Goal: Task Accomplishment & Management: Manage account settings

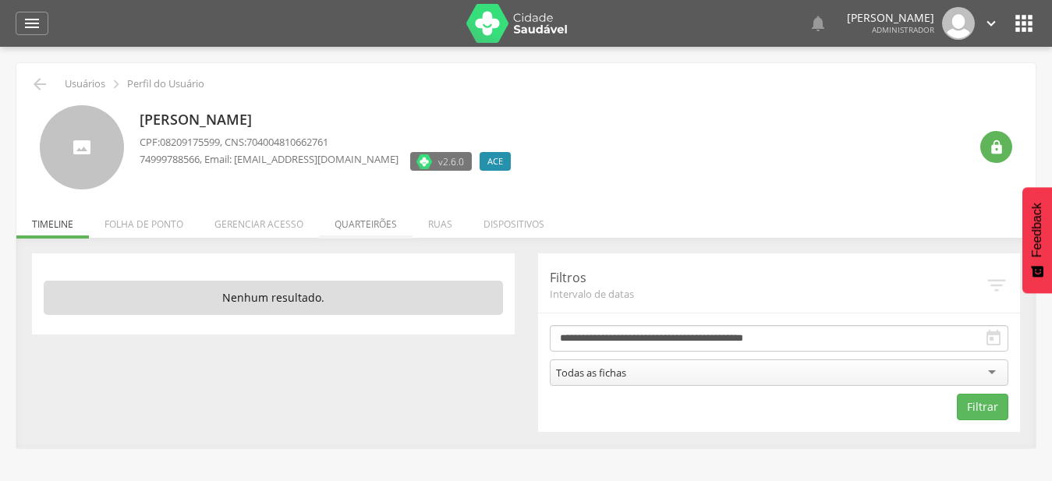
click at [384, 225] on li "Quarteirões" at bounding box center [366, 220] width 94 height 37
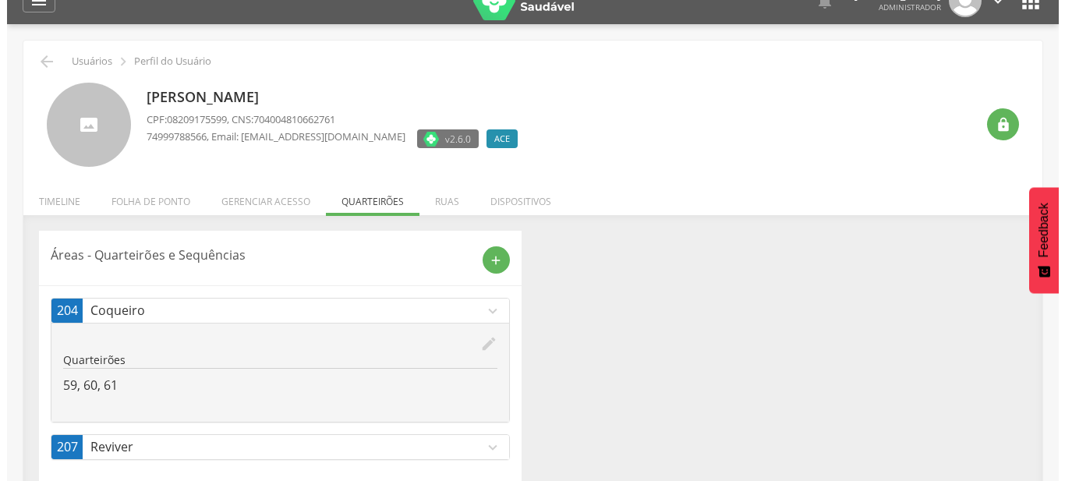
scroll to position [47, 0]
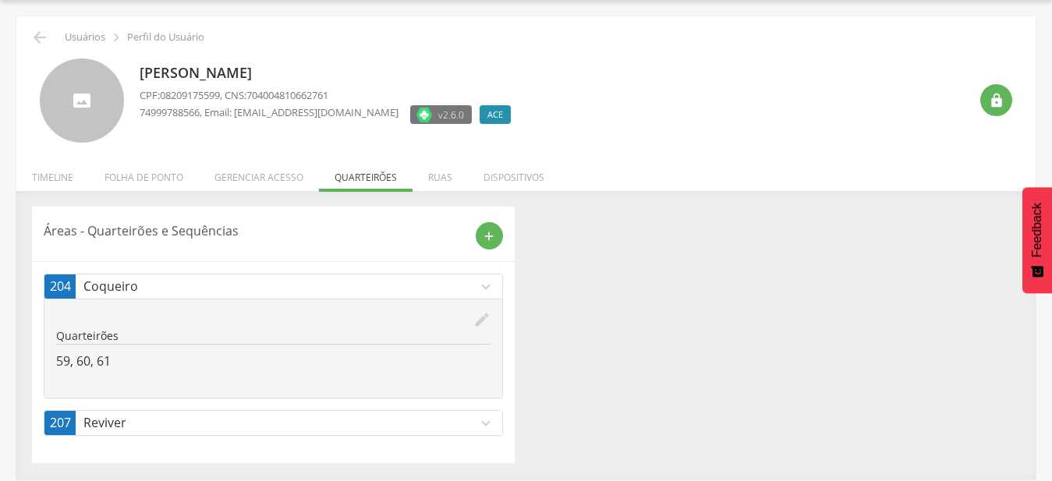
click at [488, 298] on link "204 Coqueiro expand_more" at bounding box center [273, 286] width 458 height 24
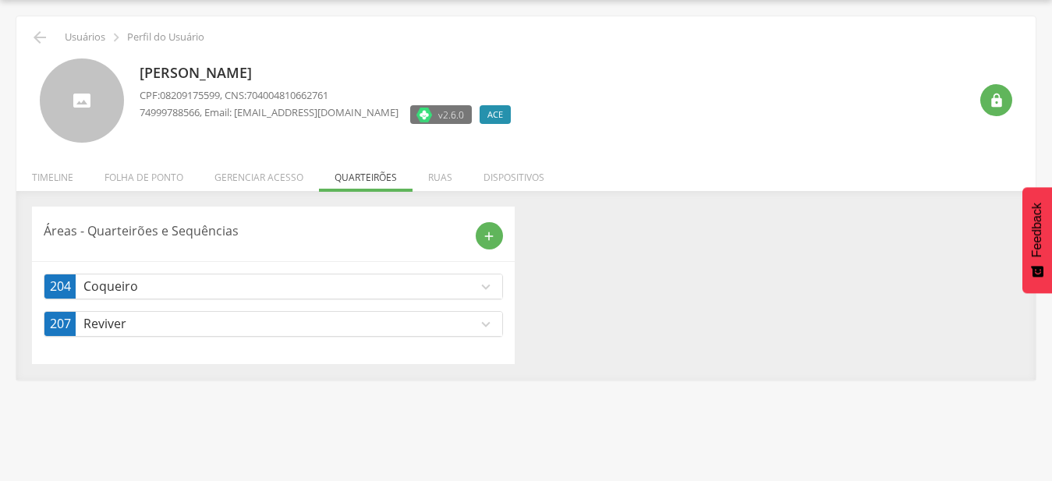
click at [487, 327] on icon "expand_more" at bounding box center [485, 324] width 17 height 17
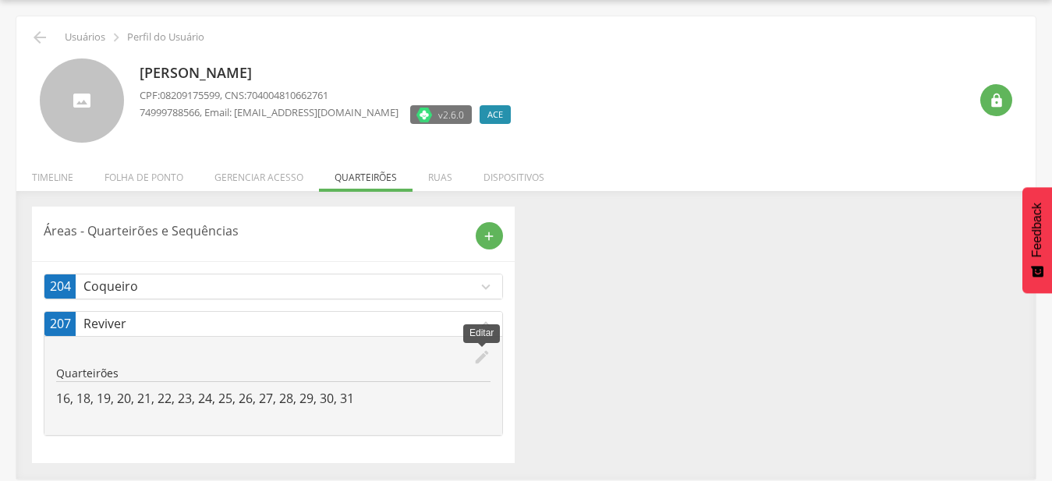
click at [486, 356] on icon "edit" at bounding box center [481, 357] width 17 height 17
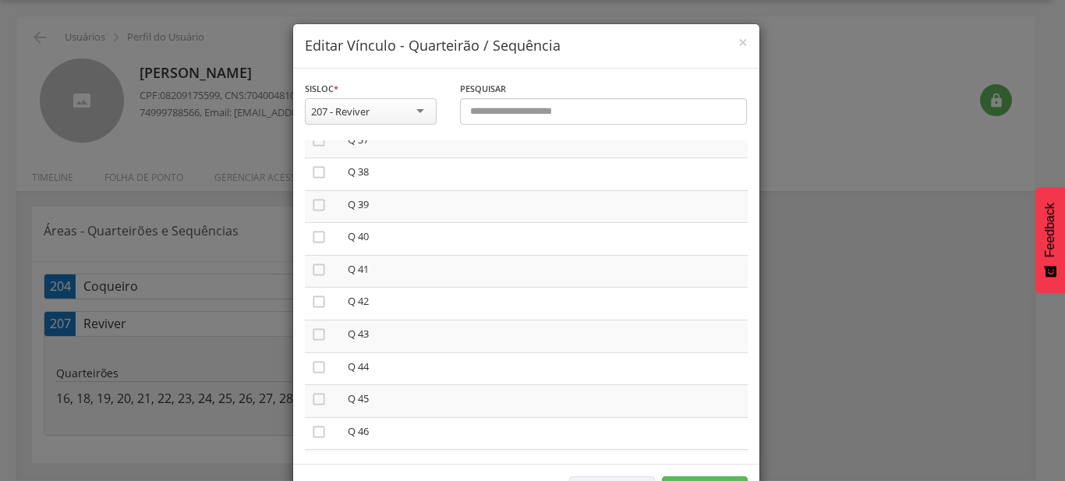
scroll to position [1244, 0]
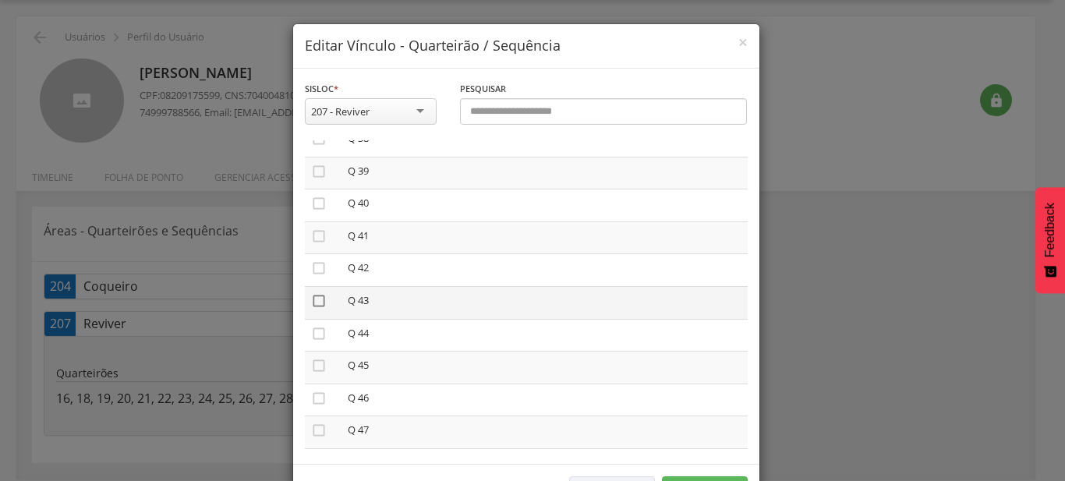
click at [313, 293] on icon "" at bounding box center [319, 301] width 16 height 16
drag, startPoint x: 316, startPoint y: 319, endPoint x: 317, endPoint y: 355, distance: 35.9
click at [316, 326] on icon "" at bounding box center [319, 334] width 16 height 16
click at [317, 358] on icon "" at bounding box center [319, 366] width 16 height 16
click at [313, 362] on icon "" at bounding box center [319, 366] width 16 height 16
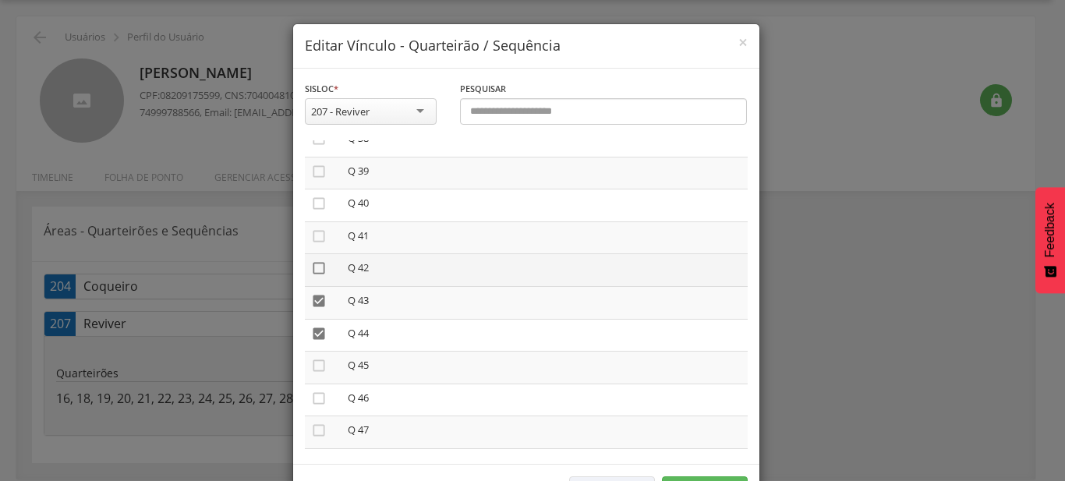
click at [311, 260] on icon "" at bounding box center [319, 268] width 16 height 16
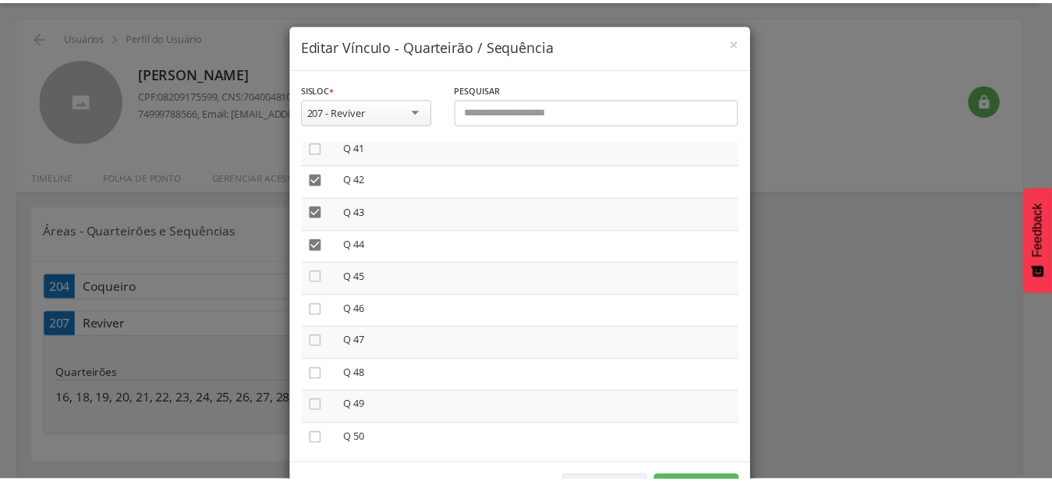
scroll to position [58, 0]
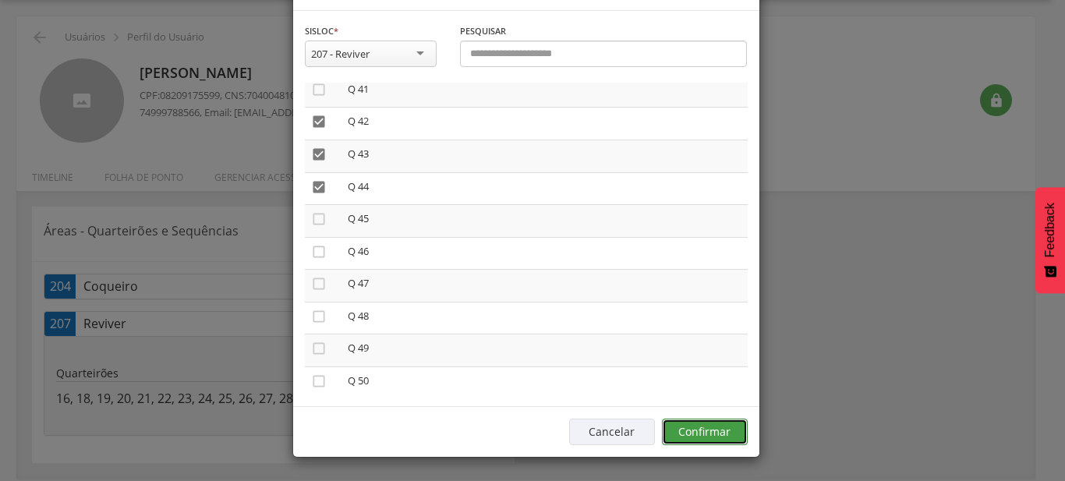
click at [694, 432] on button "Confirmar" at bounding box center [705, 432] width 86 height 27
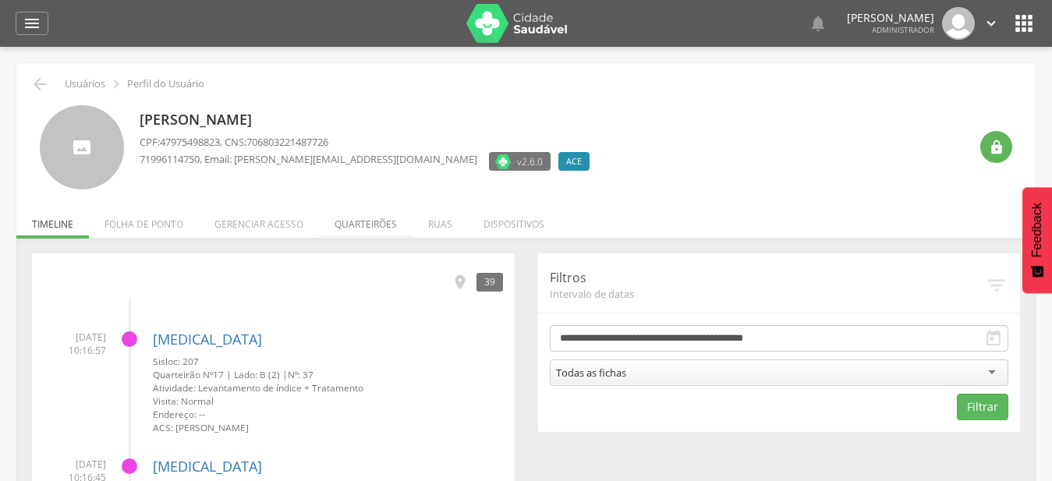
click at [377, 221] on li "Quarteirões" at bounding box center [366, 220] width 94 height 37
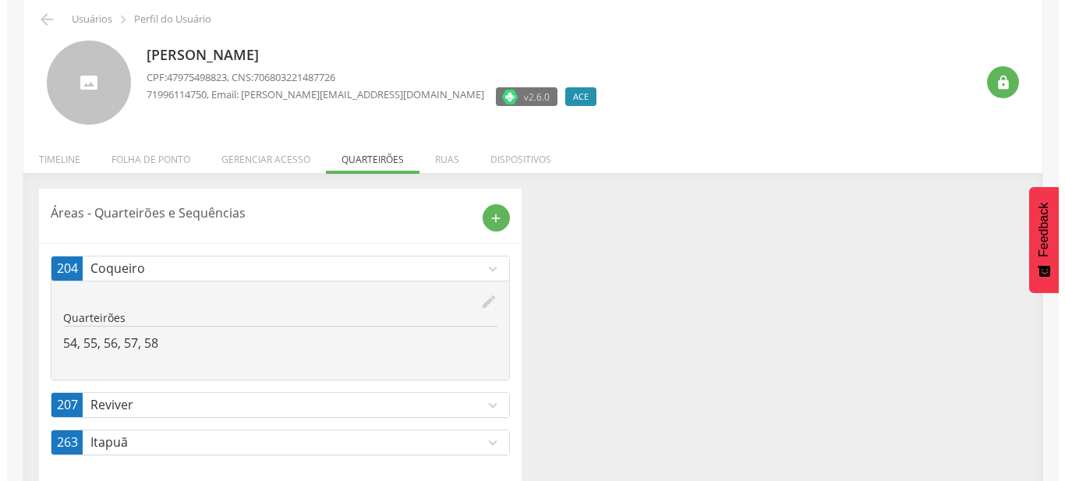
scroll to position [83, 0]
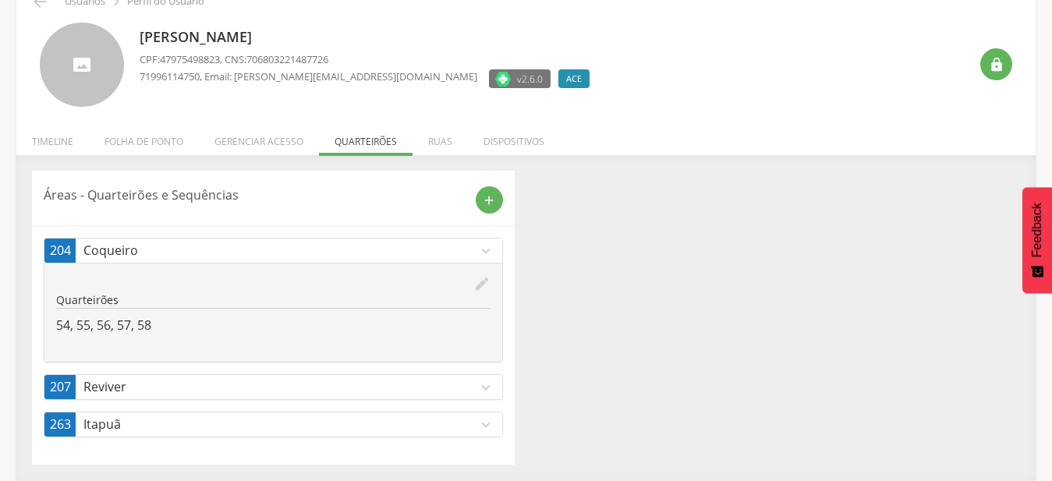
click at [487, 391] on icon "expand_more" at bounding box center [485, 387] width 17 height 17
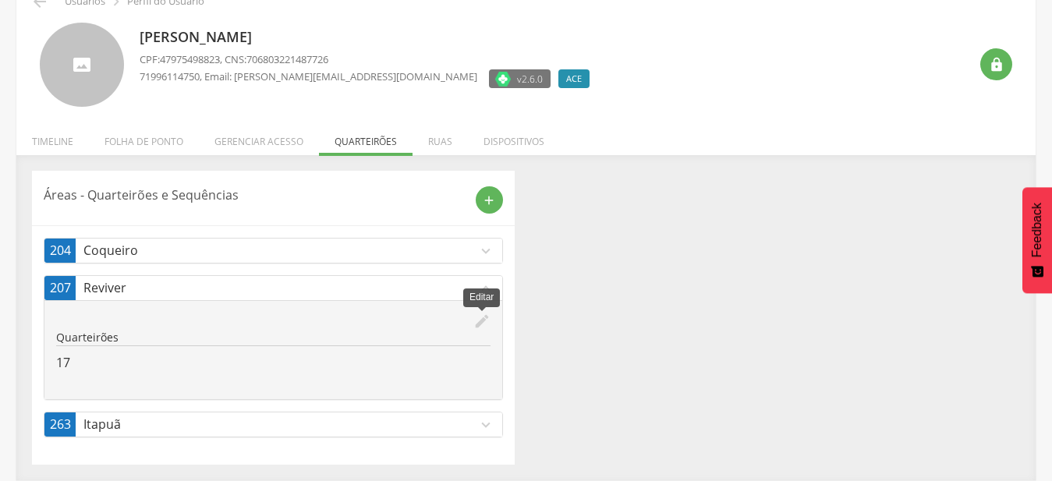
click at [478, 319] on icon "edit" at bounding box center [481, 321] width 17 height 17
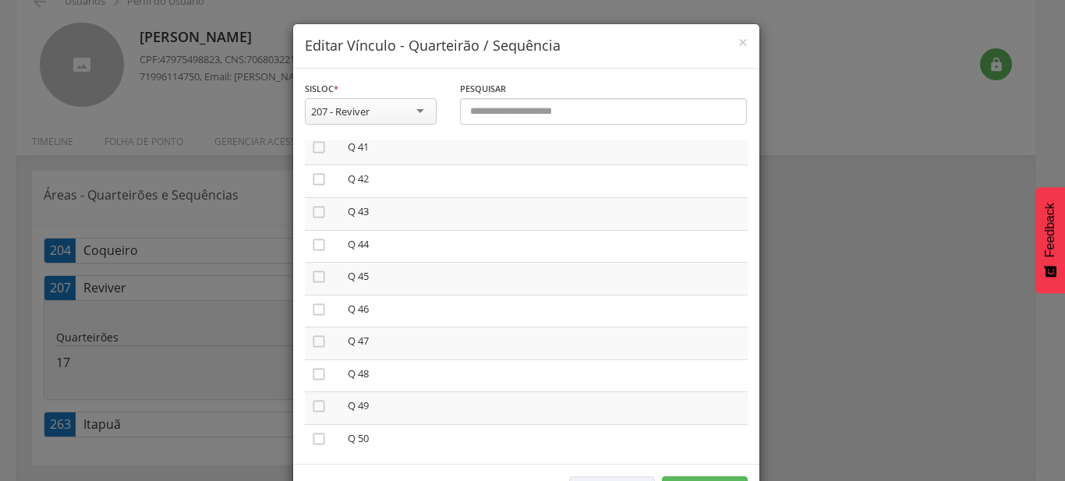
scroll to position [1244, 0]
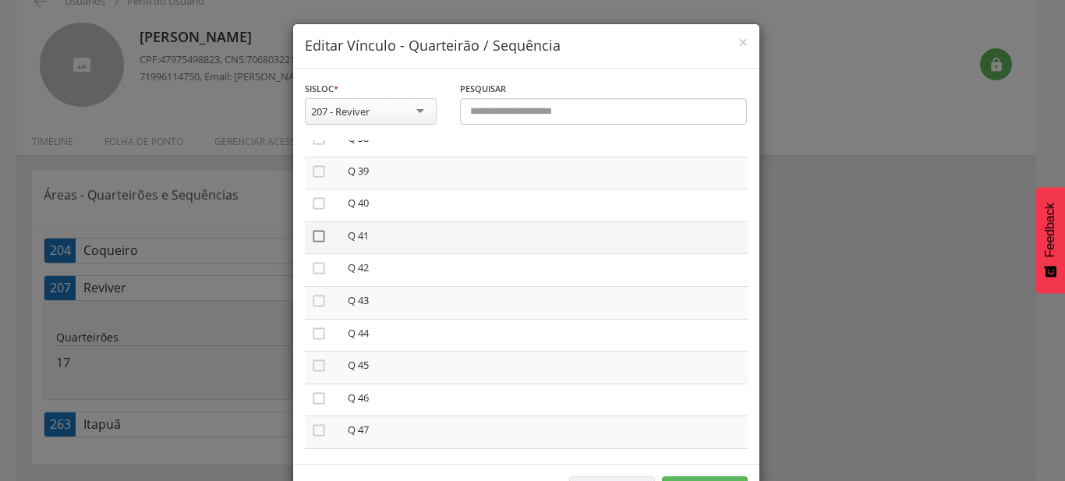
click at [311, 228] on icon "" at bounding box center [319, 236] width 16 height 16
click at [316, 359] on icon "" at bounding box center [319, 366] width 16 height 16
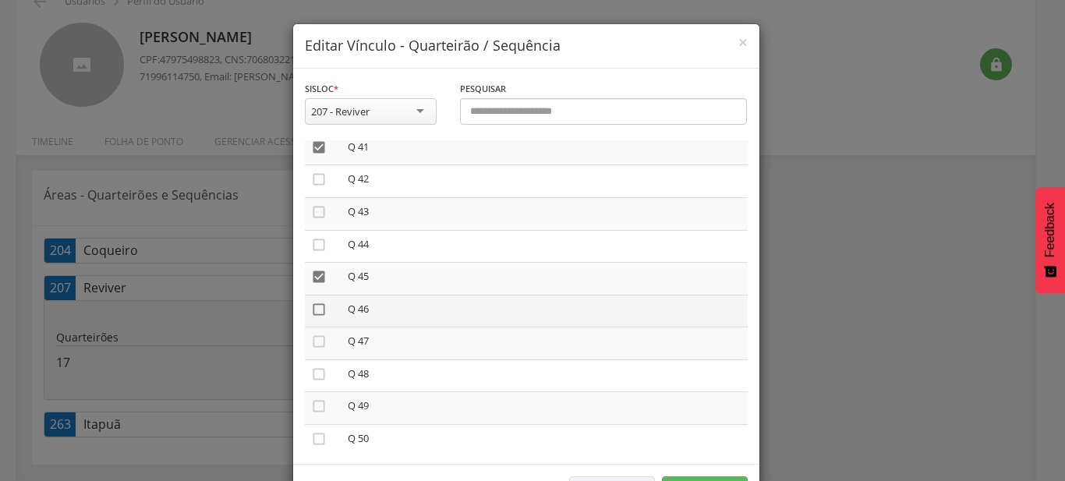
click at [313, 302] on icon "" at bounding box center [319, 310] width 16 height 16
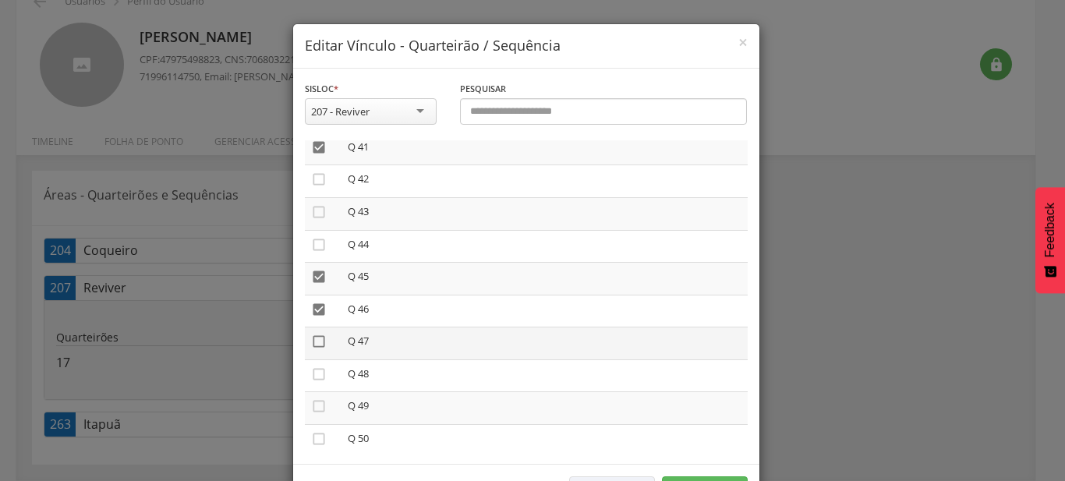
click at [317, 334] on icon "" at bounding box center [319, 342] width 16 height 16
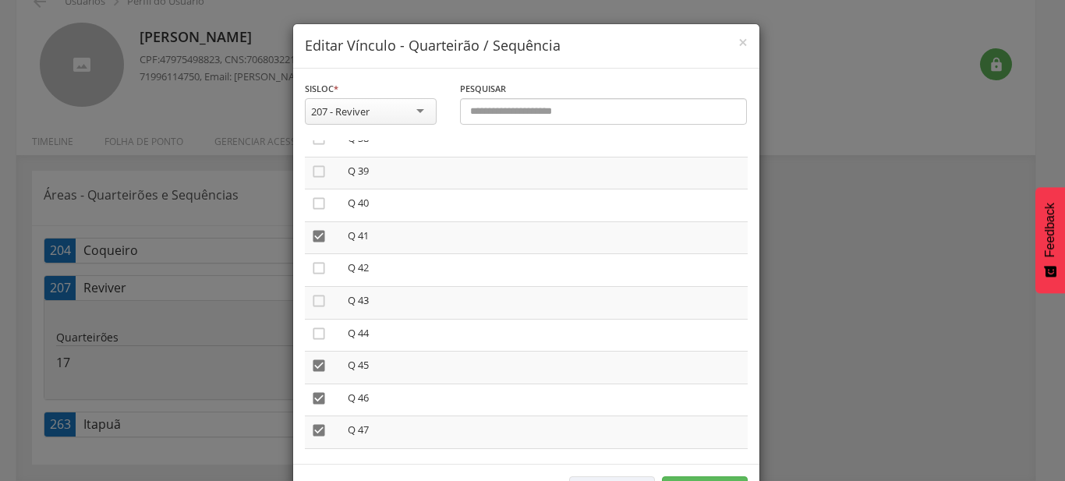
scroll to position [58, 0]
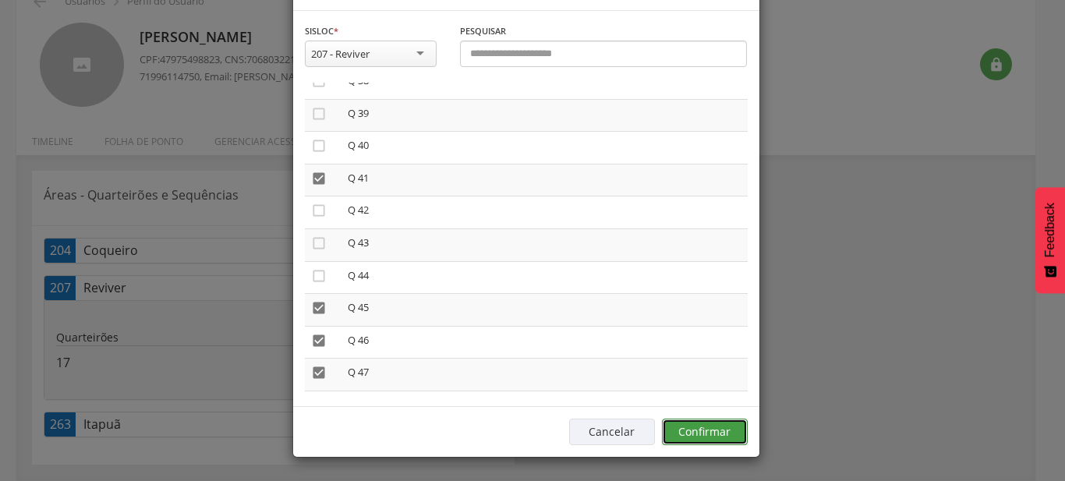
click at [716, 421] on button "Confirmar" at bounding box center [705, 432] width 86 height 27
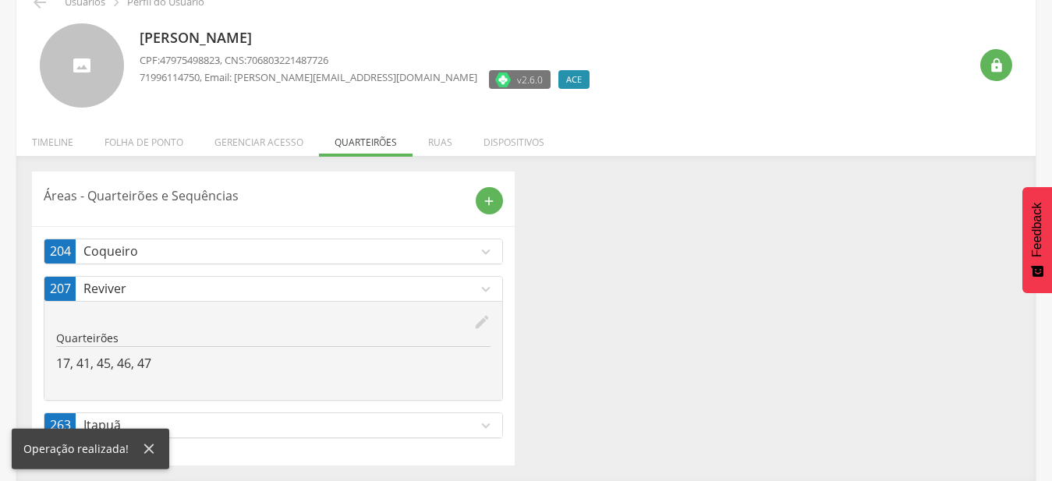
scroll to position [83, 0]
click at [442, 288] on p "Reviver" at bounding box center [280, 288] width 394 height 18
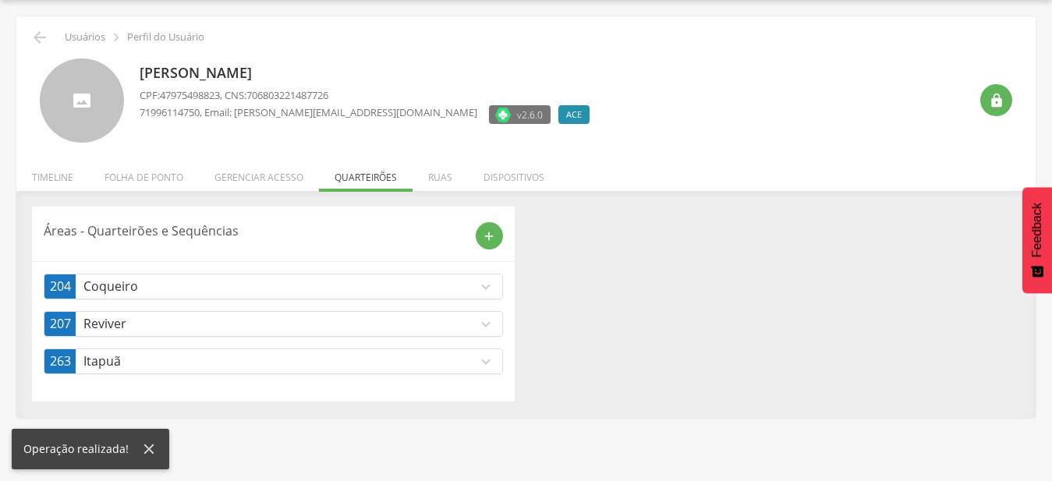
scroll to position [47, 0]
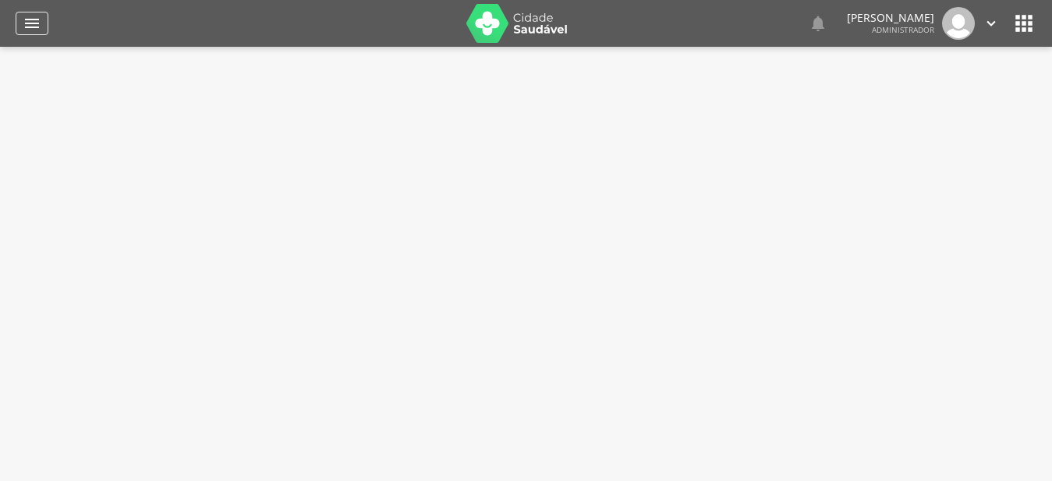
click at [33, 22] on icon "" at bounding box center [32, 23] width 19 height 19
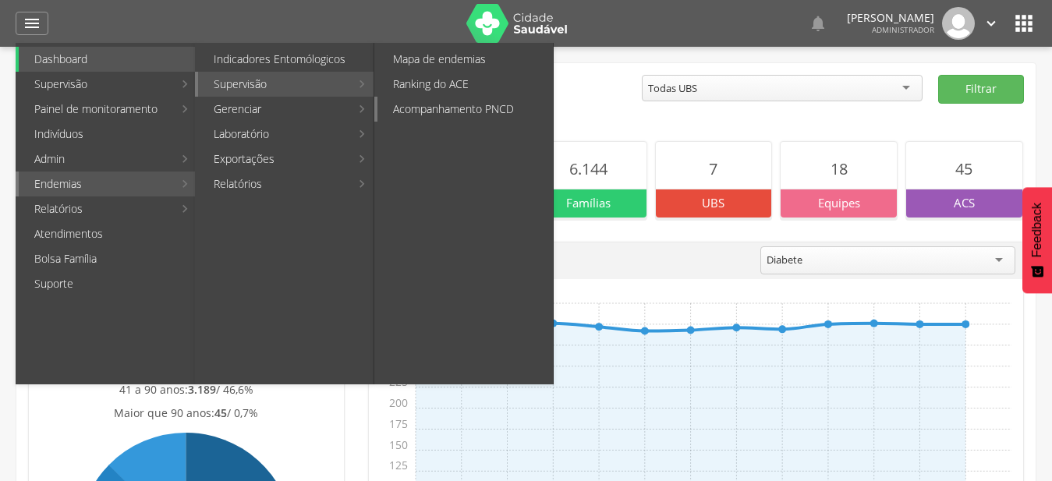
click at [458, 108] on link "Acompanhamento PNCD" at bounding box center [464, 109] width 175 height 25
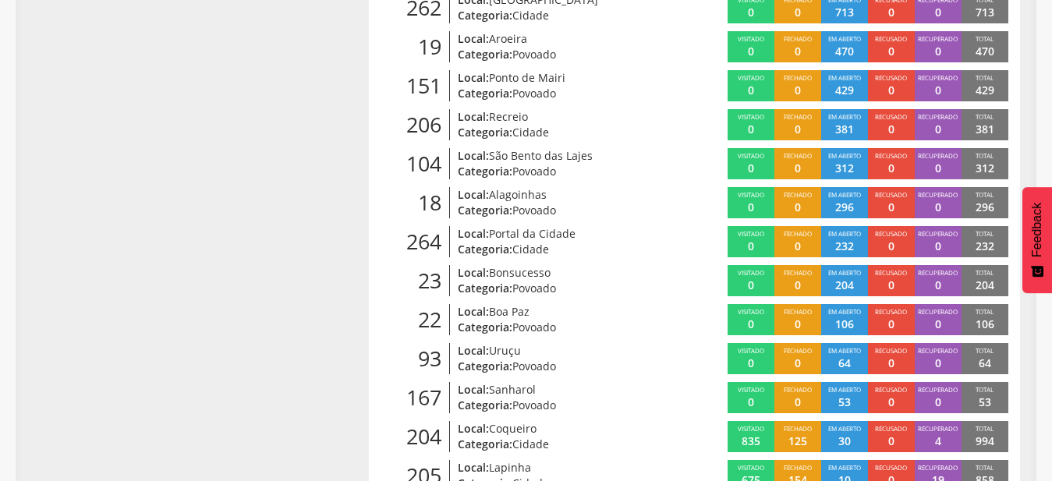
scroll to position [356, 0]
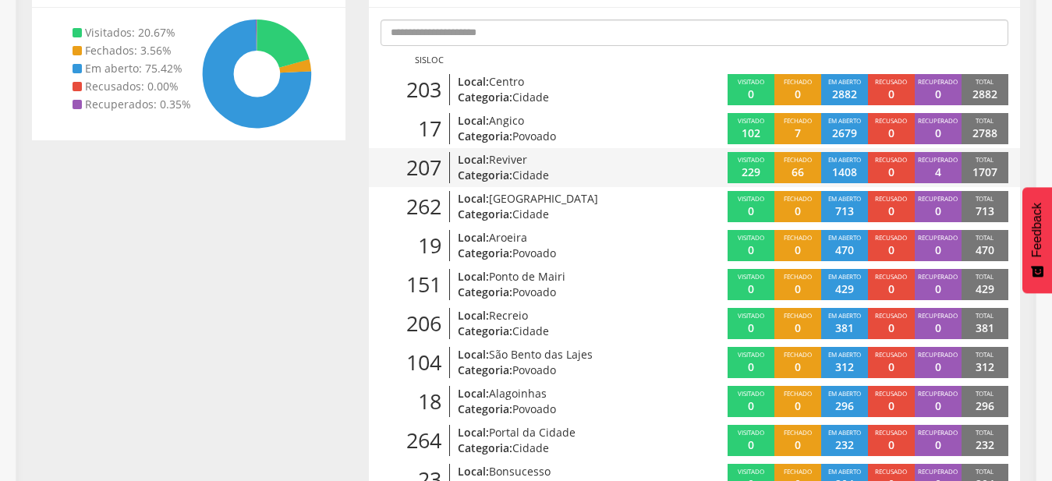
click at [533, 163] on p "Local: Reviver" at bounding box center [561, 160] width 206 height 16
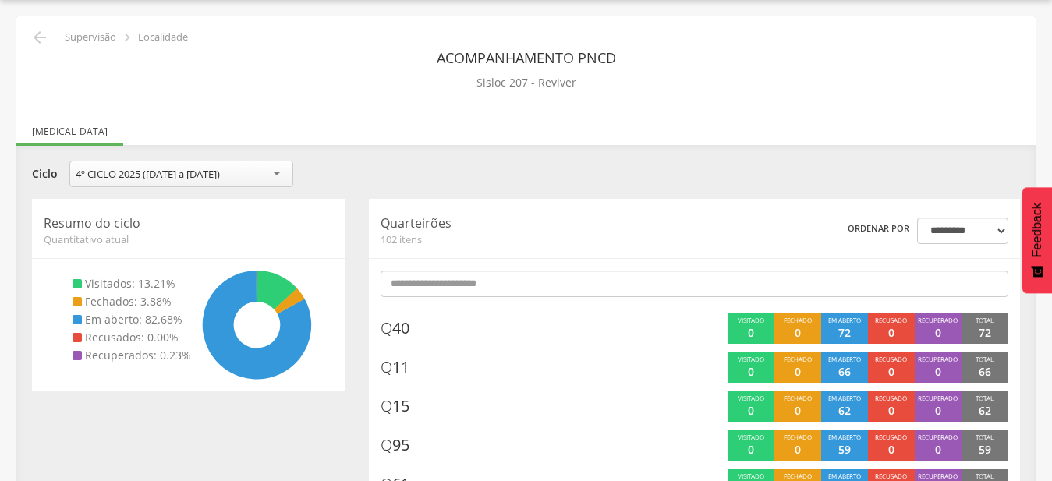
scroll to position [126, 0]
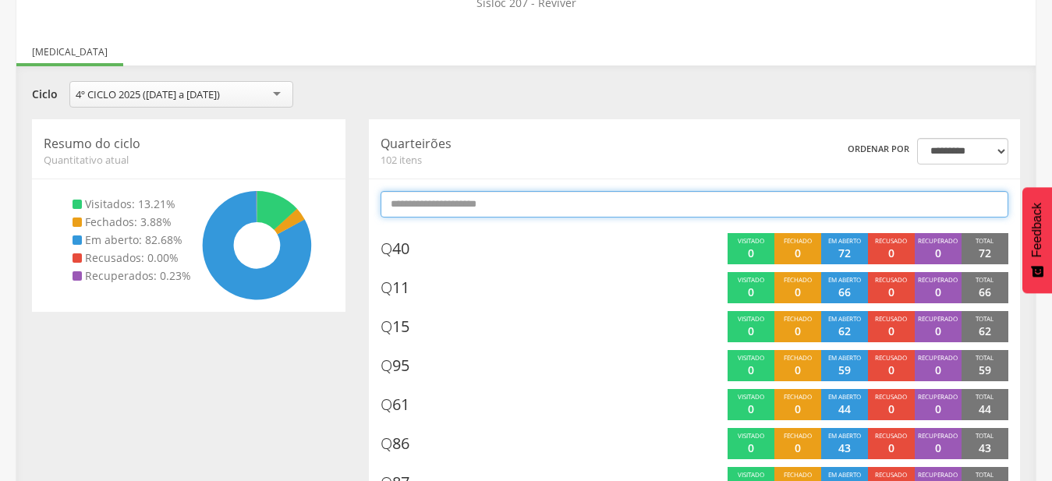
click at [545, 204] on input "text" at bounding box center [694, 204] width 628 height 27
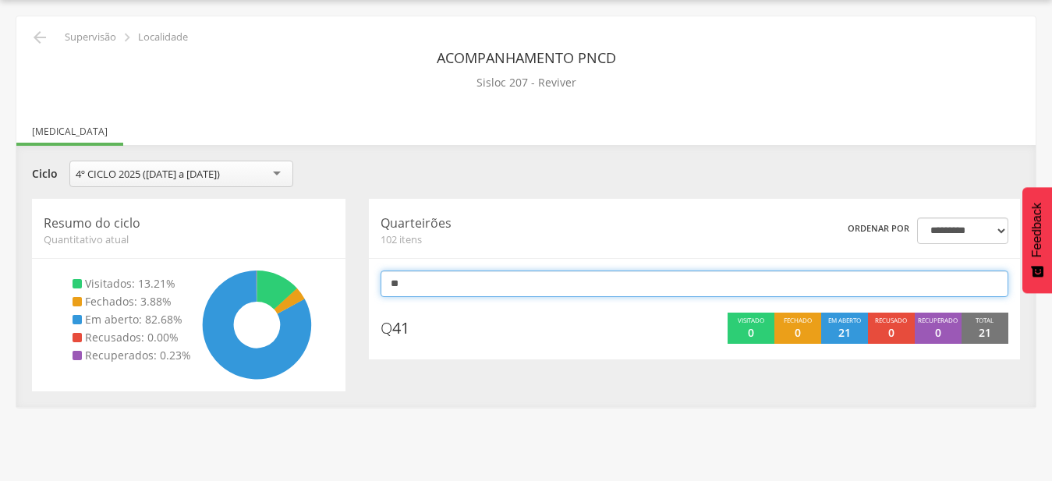
scroll to position [47, 0]
type input "*"
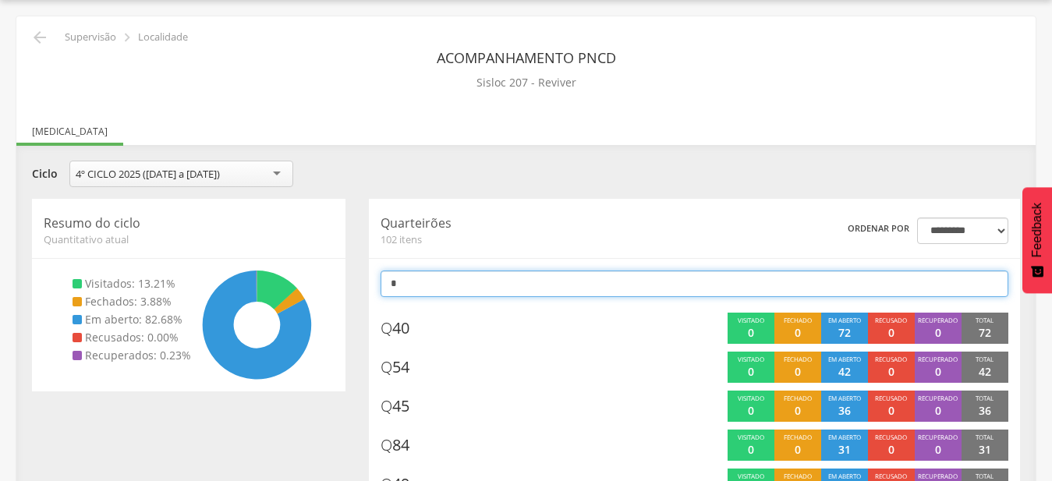
type input "*"
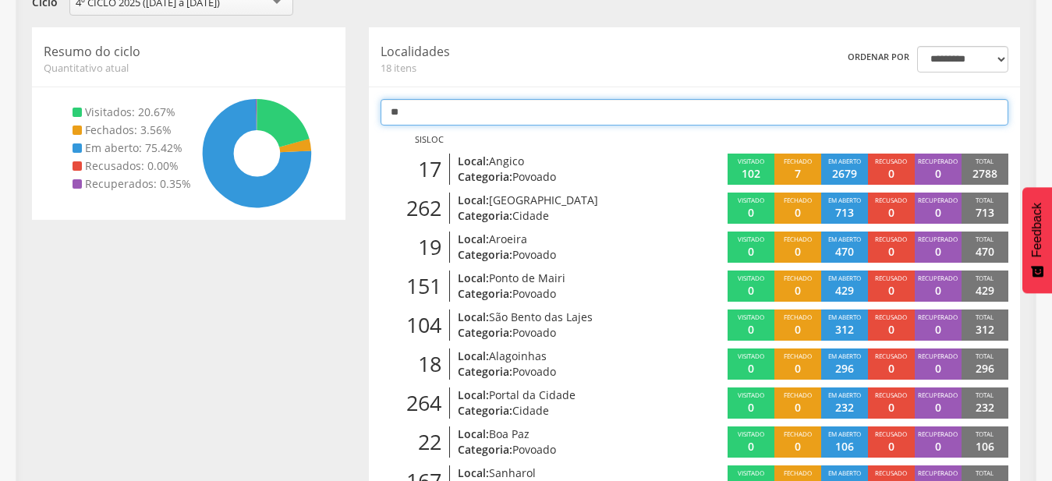
scroll to position [47, 0]
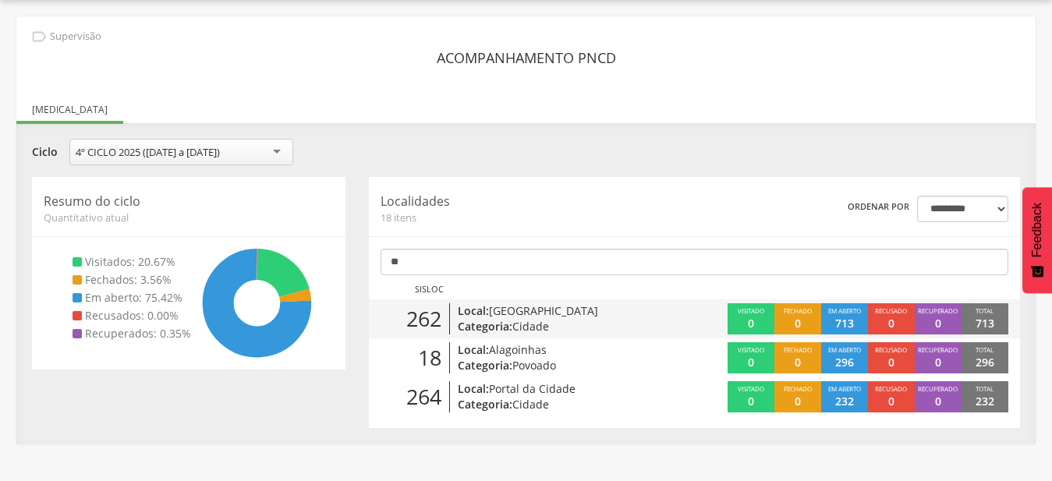
click at [516, 314] on span "Alto da Boa Vista" at bounding box center [543, 310] width 109 height 15
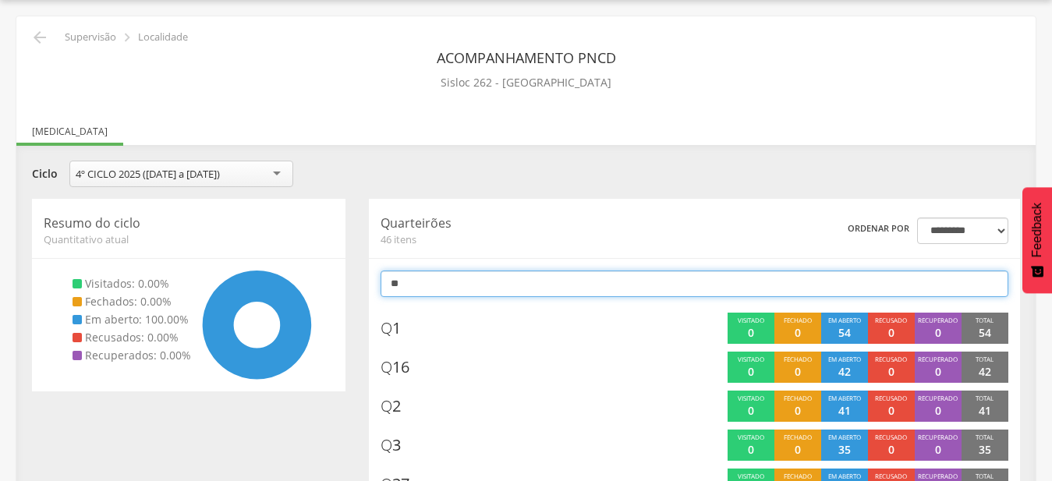
click at [498, 278] on input "**" at bounding box center [694, 284] width 628 height 27
type input "*"
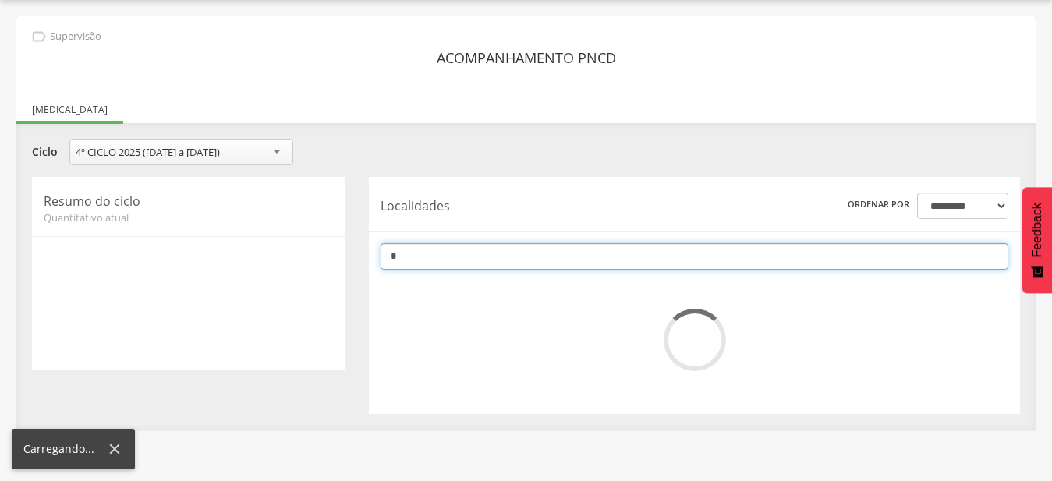
drag, startPoint x: 464, startPoint y: 260, endPoint x: 370, endPoint y: 259, distance: 94.3
click at [380, 259] on input "*" at bounding box center [694, 256] width 628 height 27
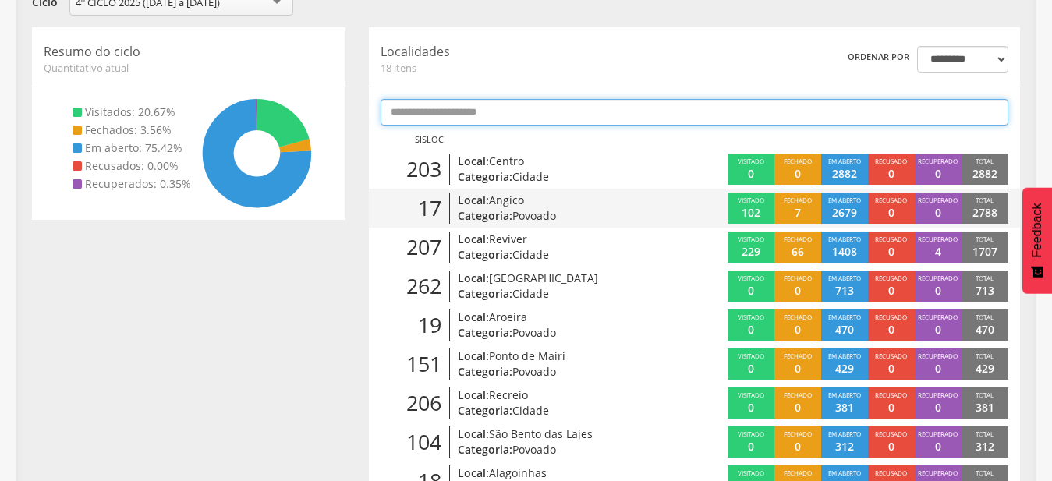
scroll to position [206, 0]
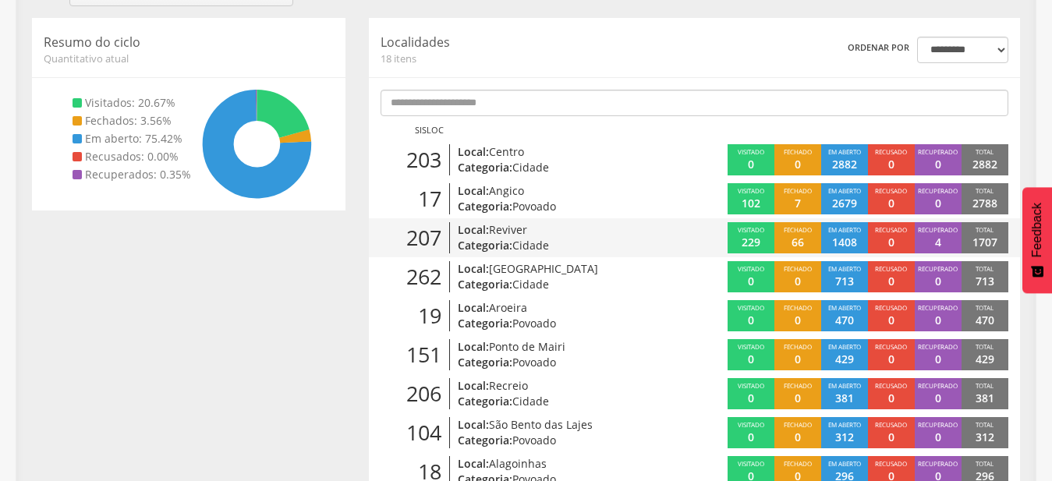
click at [515, 251] on span "Cidade" at bounding box center [530, 245] width 37 height 15
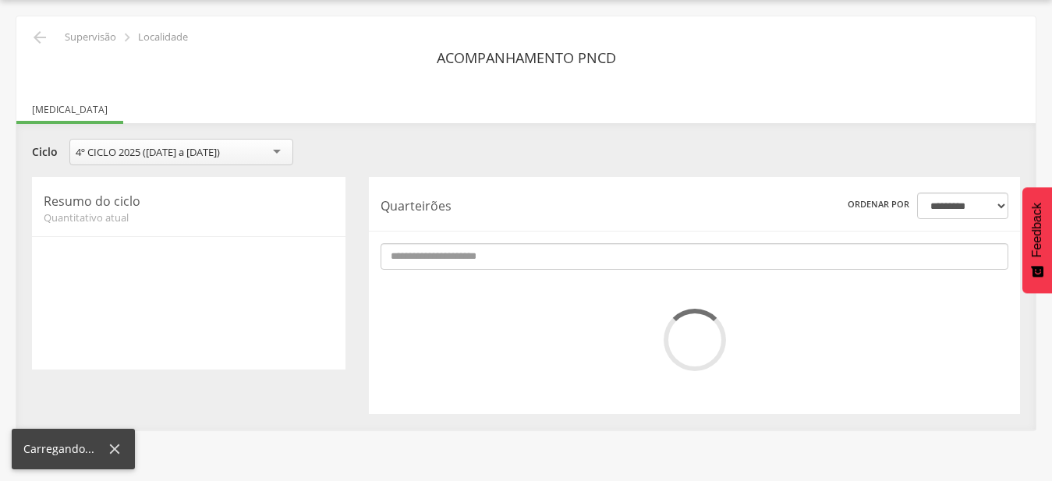
scroll to position [47, 0]
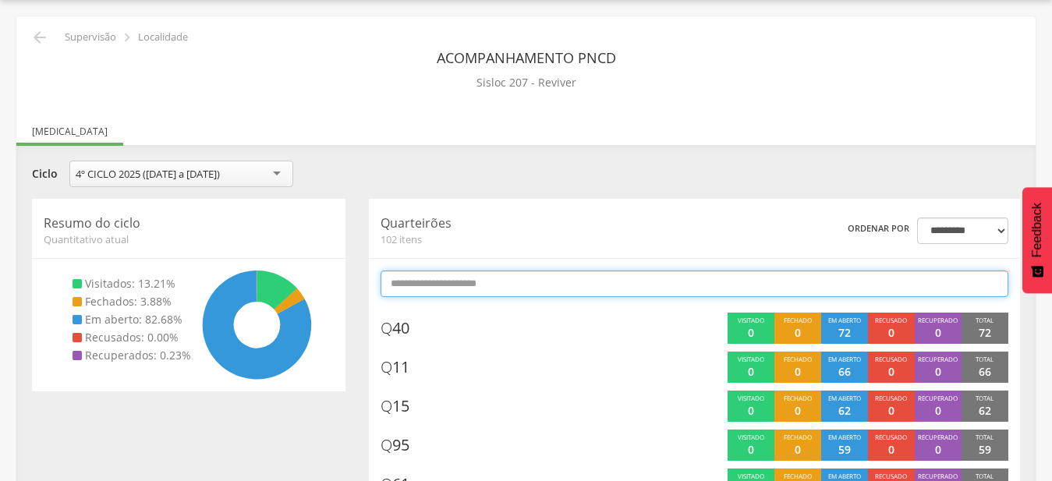
click at [536, 277] on input "text" at bounding box center [694, 284] width 628 height 27
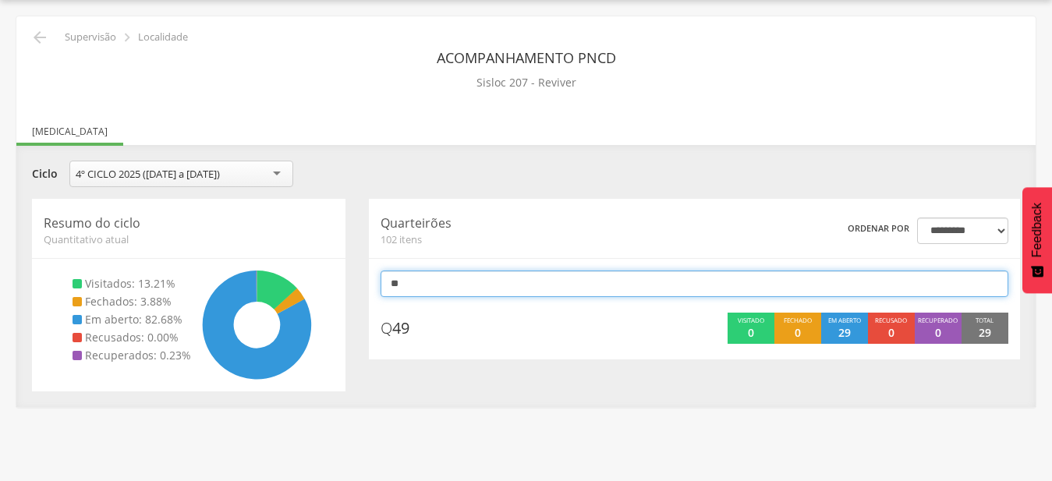
type input "*"
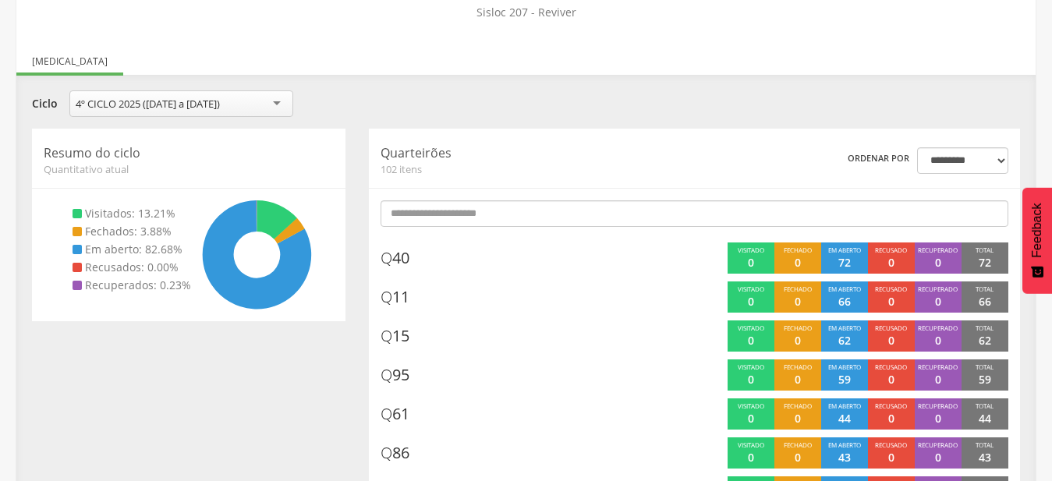
scroll to position [0, 0]
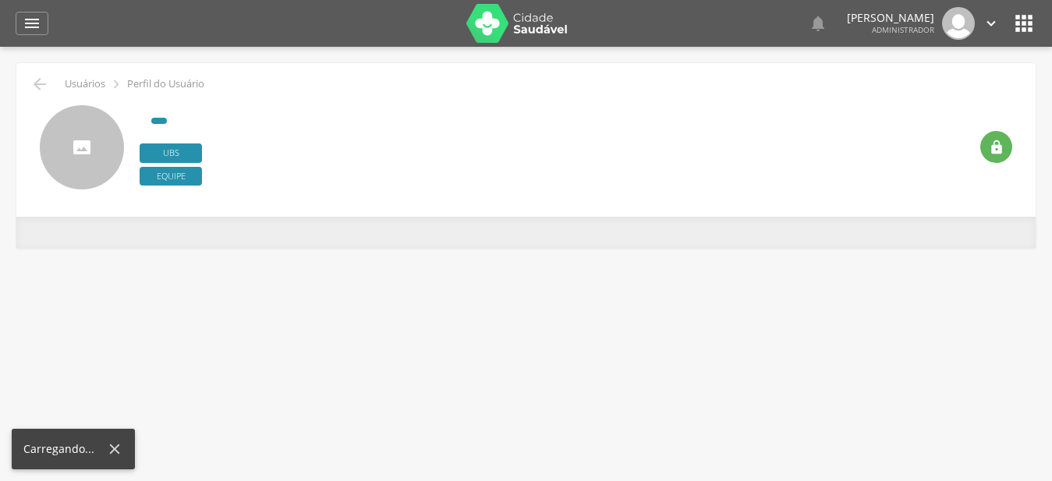
type input "**********"
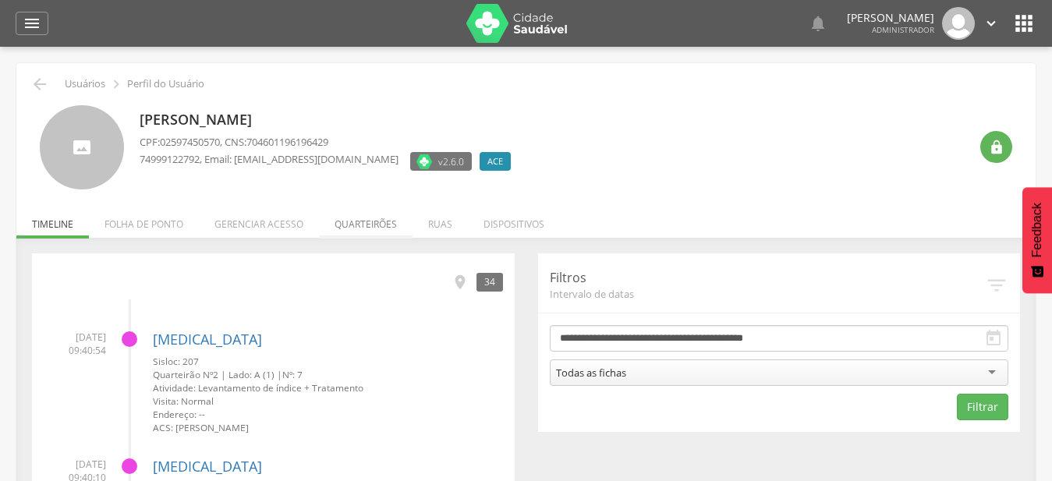
click at [372, 224] on li "Quarteirões" at bounding box center [366, 220] width 94 height 37
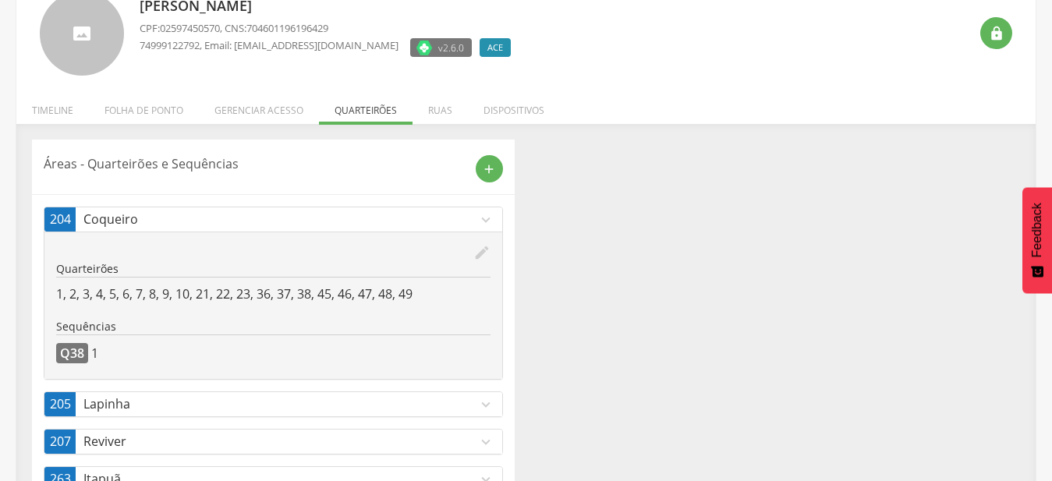
scroll to position [159, 0]
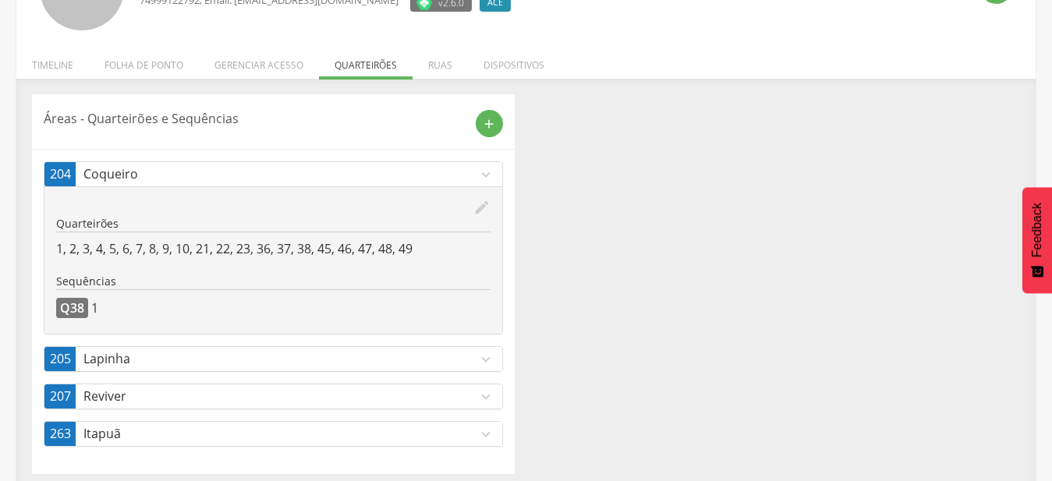
click at [487, 176] on icon "expand_more" at bounding box center [485, 174] width 17 height 17
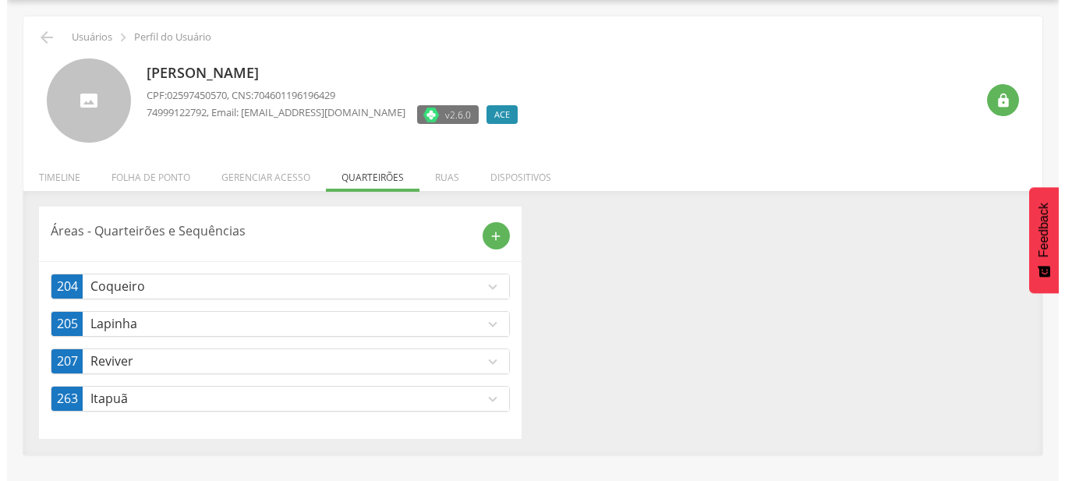
scroll to position [47, 0]
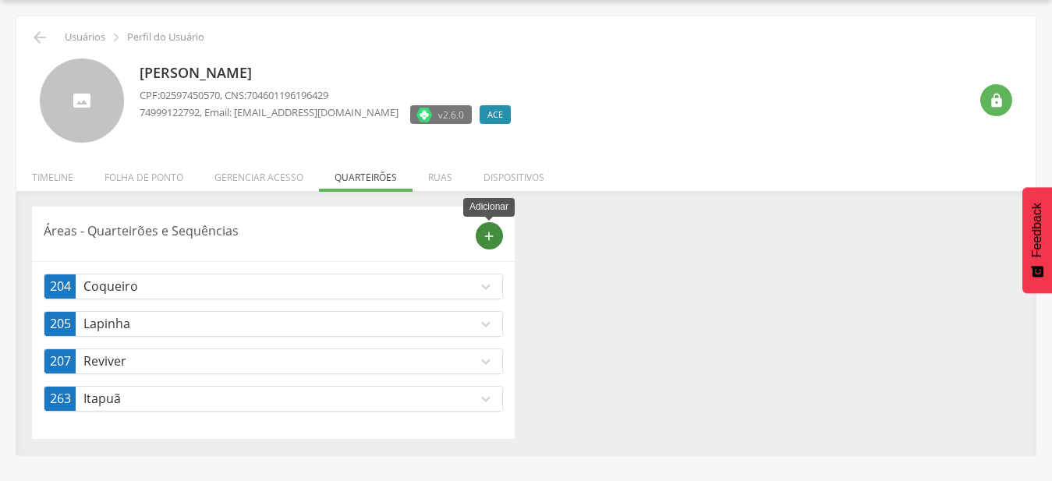
click at [484, 235] on icon "add" at bounding box center [489, 236] width 14 height 14
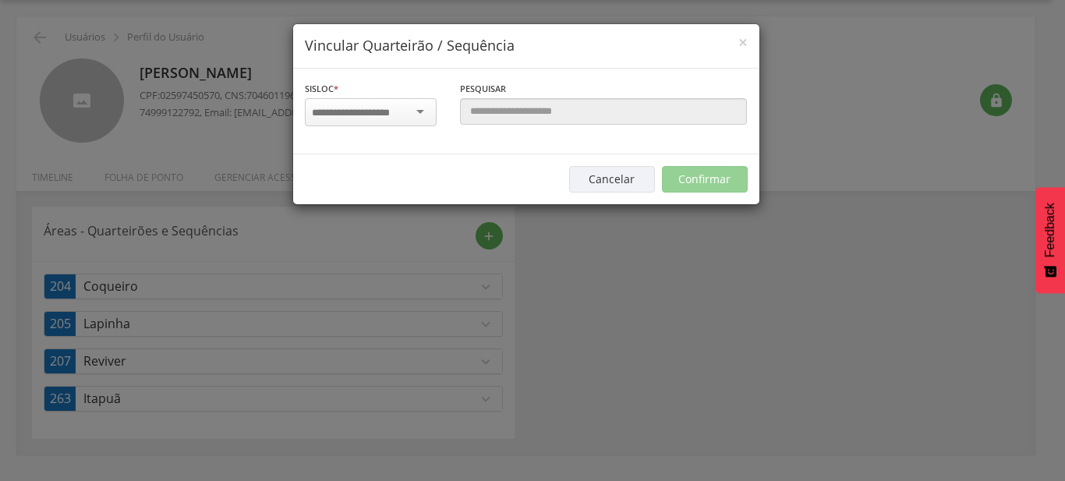
click at [409, 116] on input "select-one" at bounding box center [361, 113] width 98 height 14
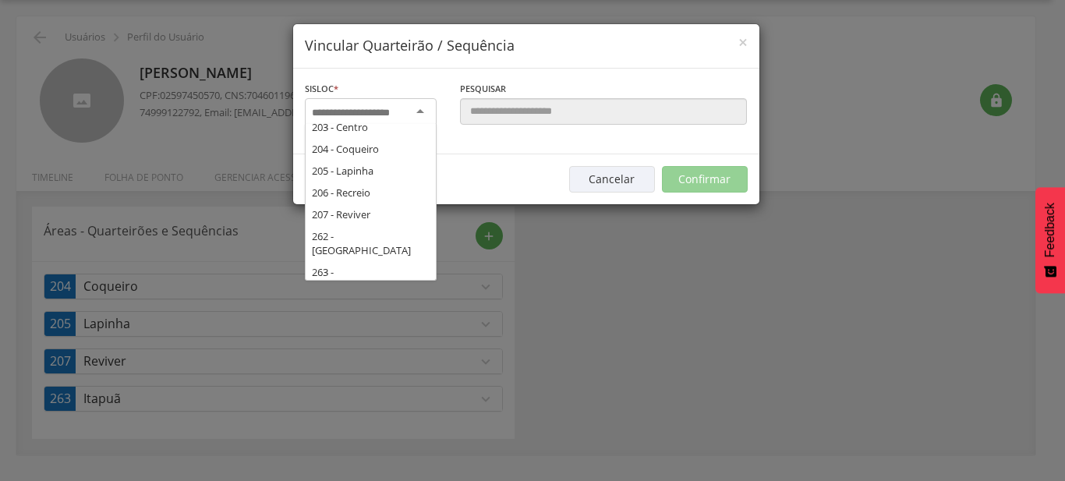
scroll to position [265, 0]
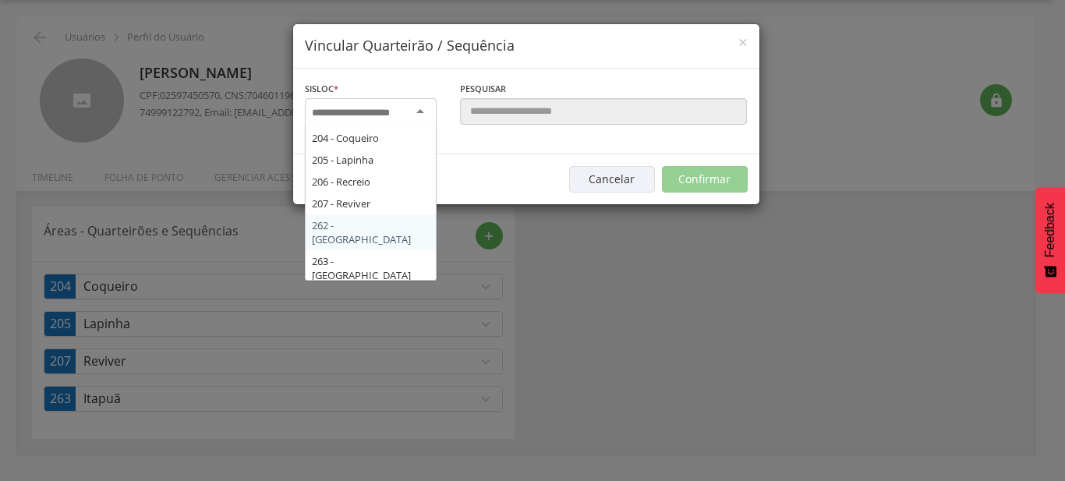
click at [385, 154] on div "Sisloc * 17 - Angico 18 - Alagoinhas 19 - Aroeira 21 - Manguinhas 22 - Boa Paz …" at bounding box center [526, 112] width 466 height 86
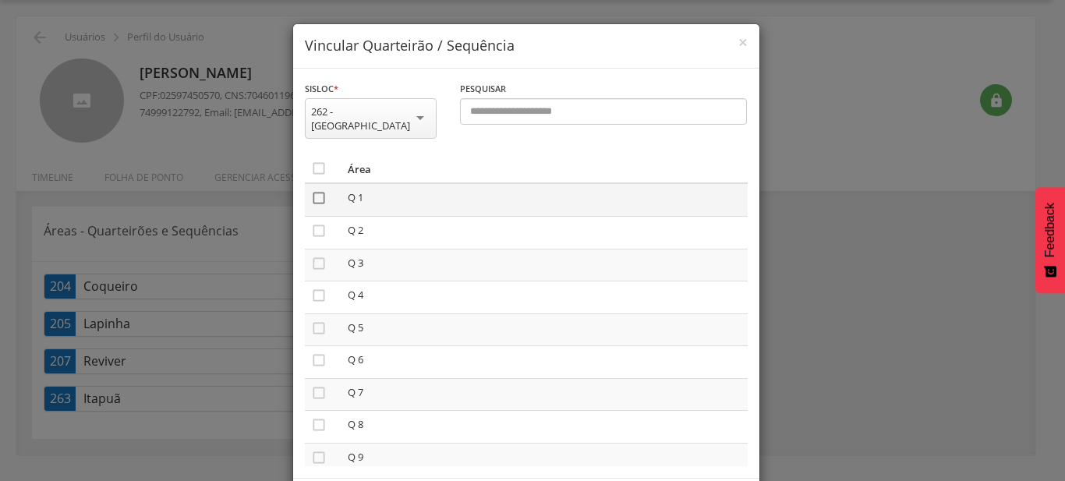
click at [319, 190] on icon "" at bounding box center [319, 198] width 16 height 16
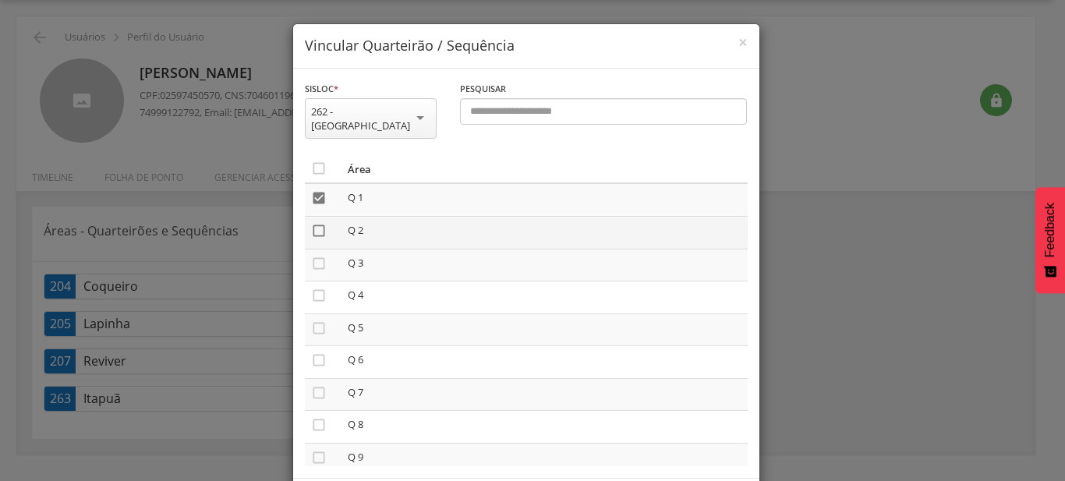
click at [311, 223] on icon "" at bounding box center [319, 231] width 16 height 16
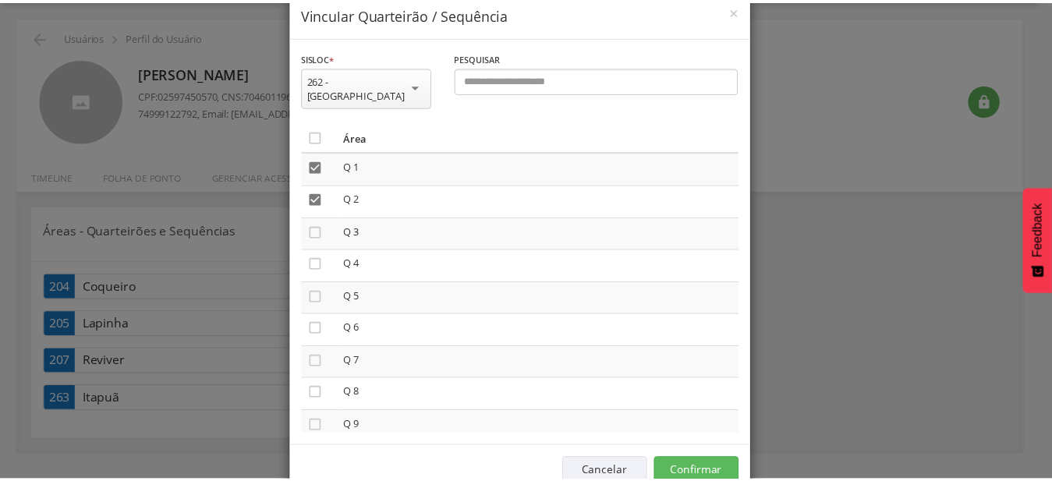
scroll to position [58, 0]
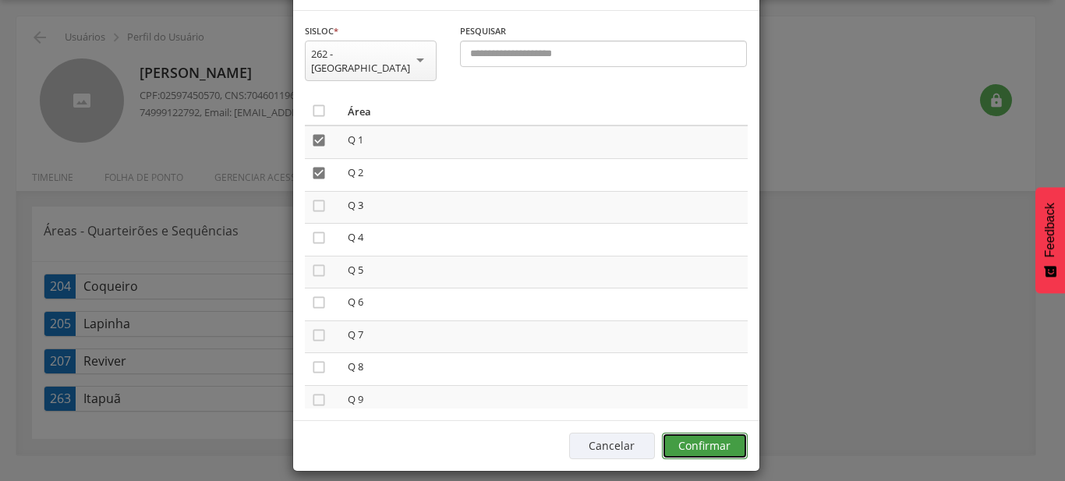
click at [713, 438] on button "Confirmar" at bounding box center [705, 446] width 86 height 27
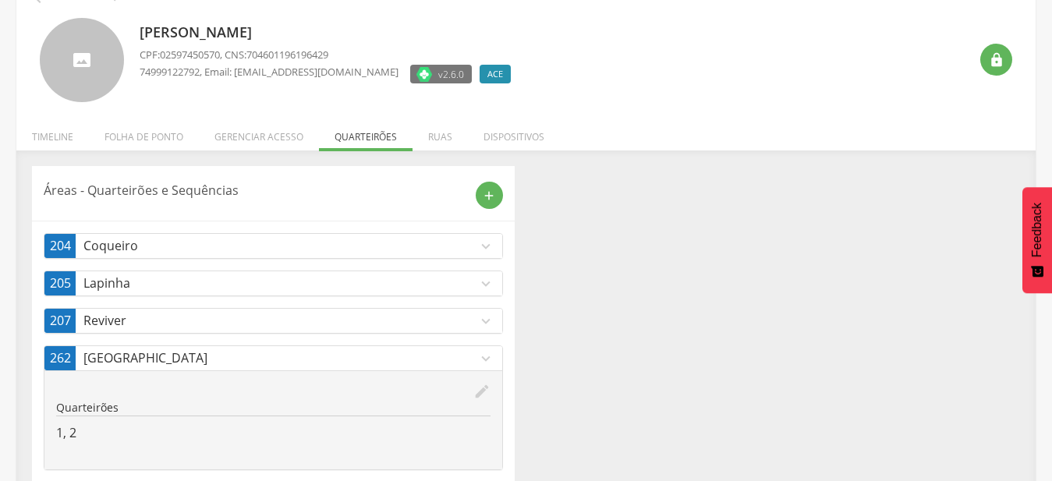
scroll to position [126, 0]
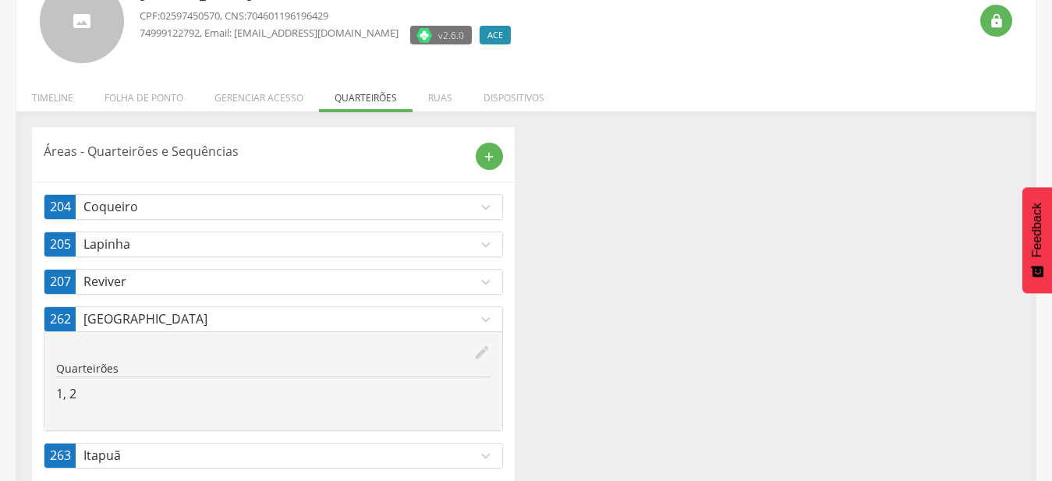
click at [487, 320] on icon "expand_more" at bounding box center [485, 319] width 17 height 17
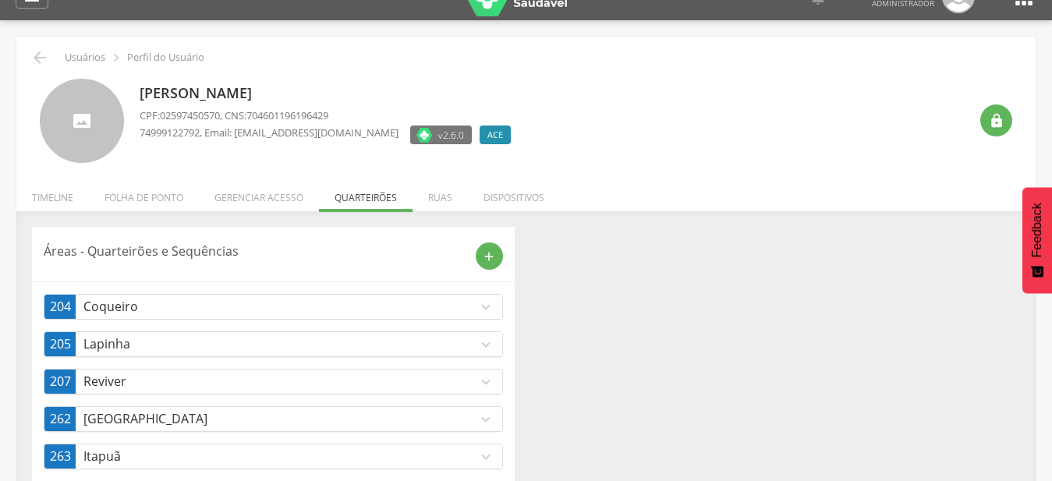
scroll to position [0, 0]
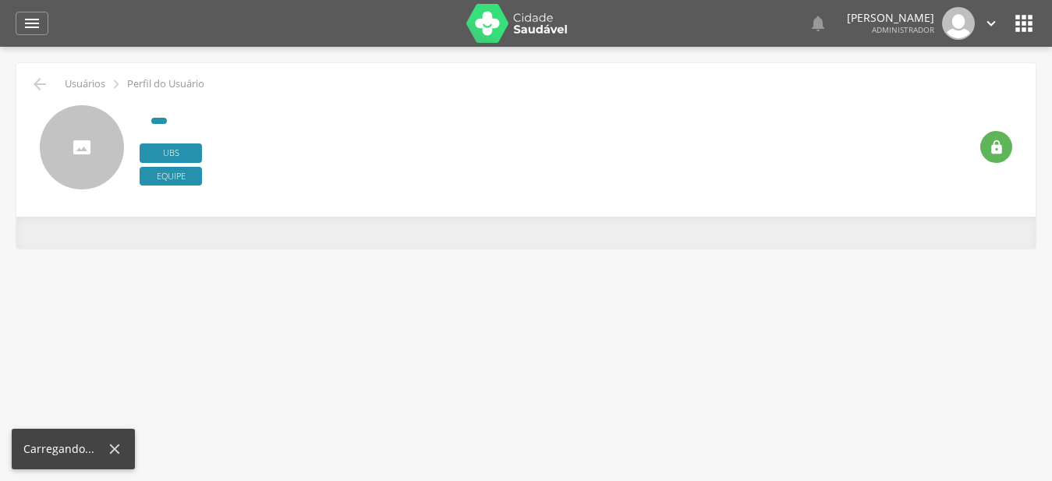
type input "**********"
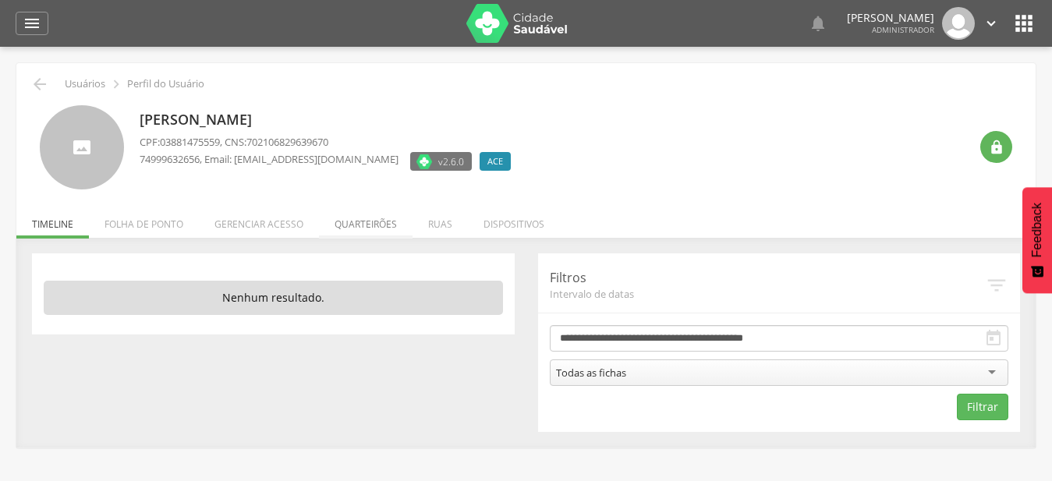
click at [359, 221] on li "Quarteirões" at bounding box center [366, 220] width 94 height 37
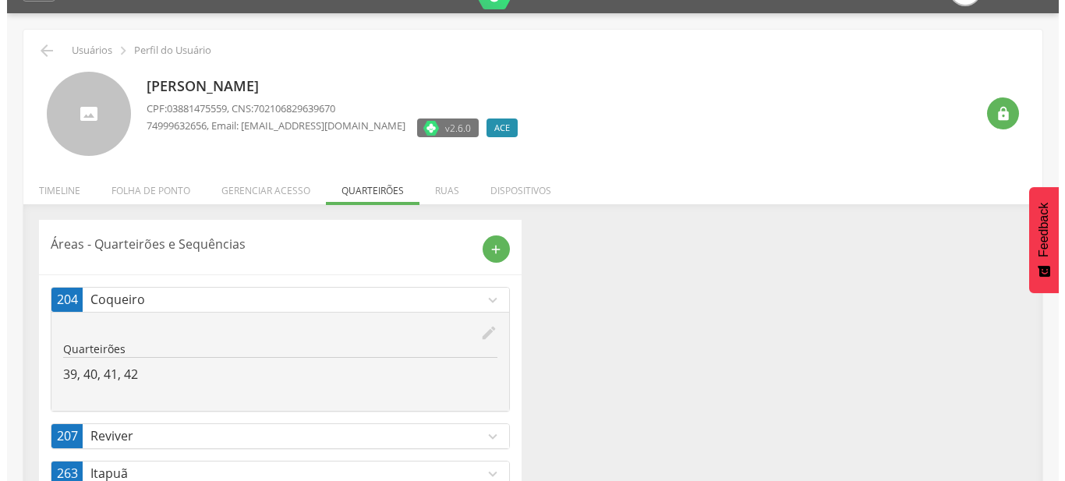
scroll to position [83, 0]
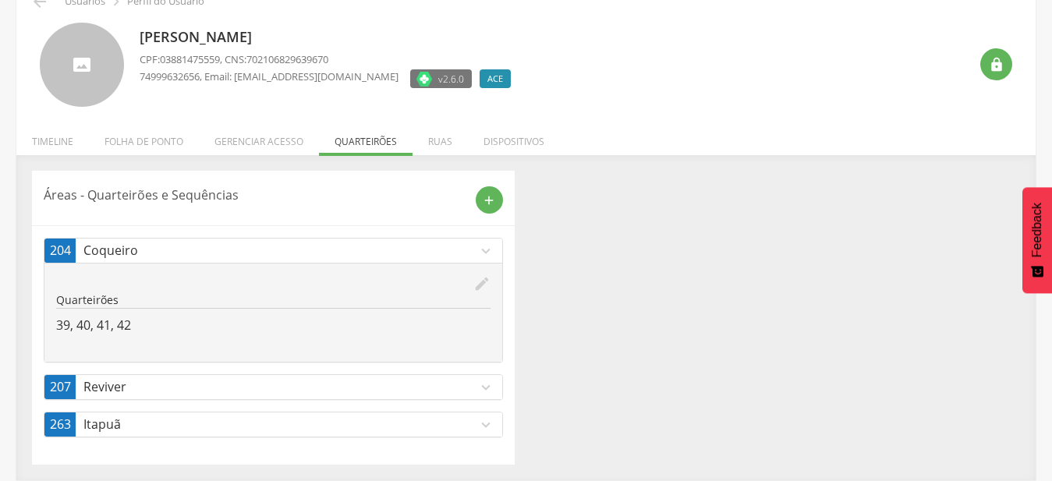
click at [224, 397] on link "207 Reviver expand_more" at bounding box center [273, 387] width 458 height 24
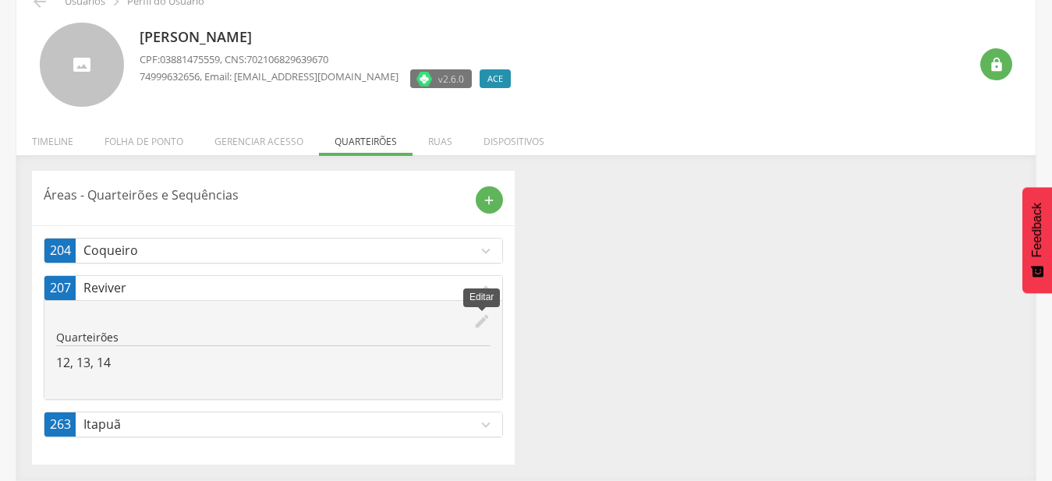
click at [477, 320] on icon "edit" at bounding box center [481, 321] width 17 height 17
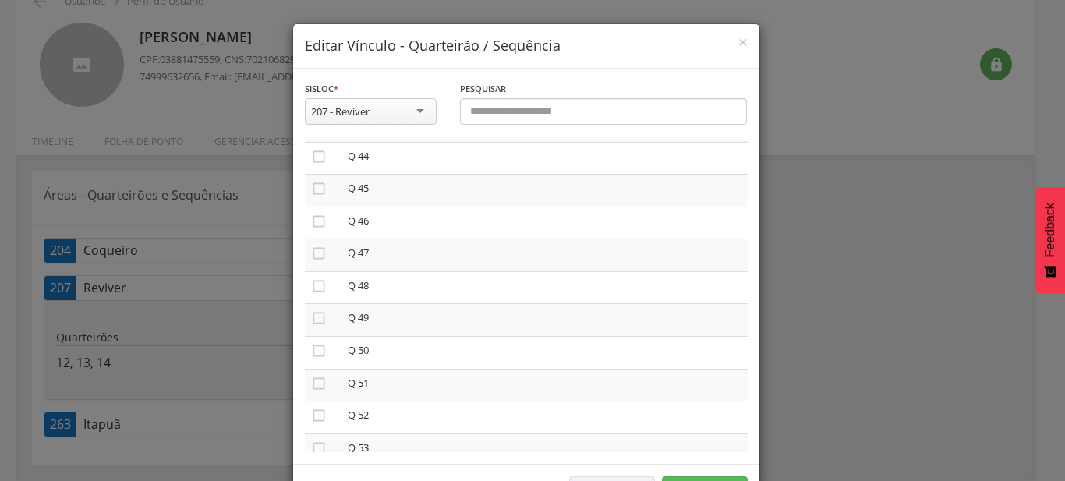
scroll to position [1422, 0]
click at [312, 310] on icon "" at bounding box center [319, 318] width 16 height 16
click at [312, 342] on icon "" at bounding box center [319, 350] width 16 height 16
click at [315, 375] on icon "" at bounding box center [319, 383] width 16 height 16
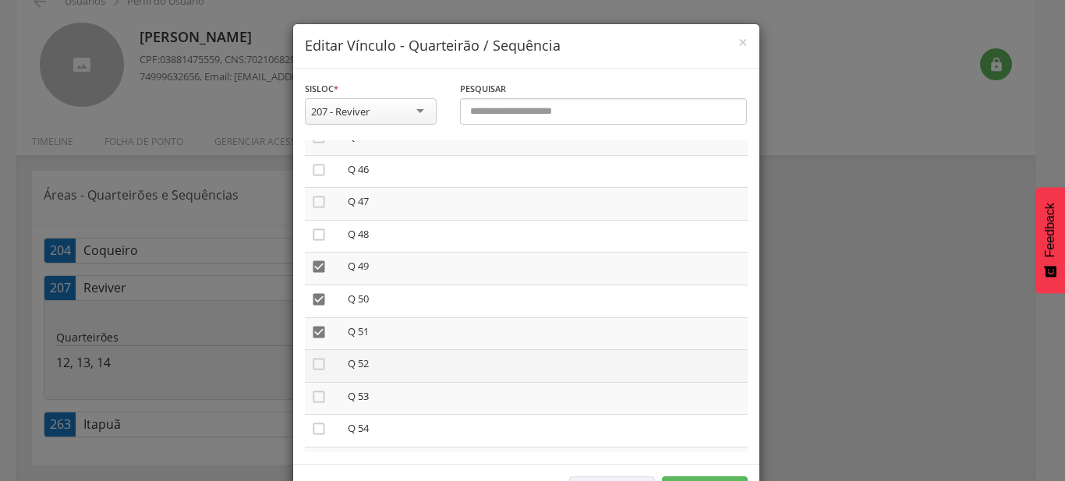
scroll to position [1511, 0]
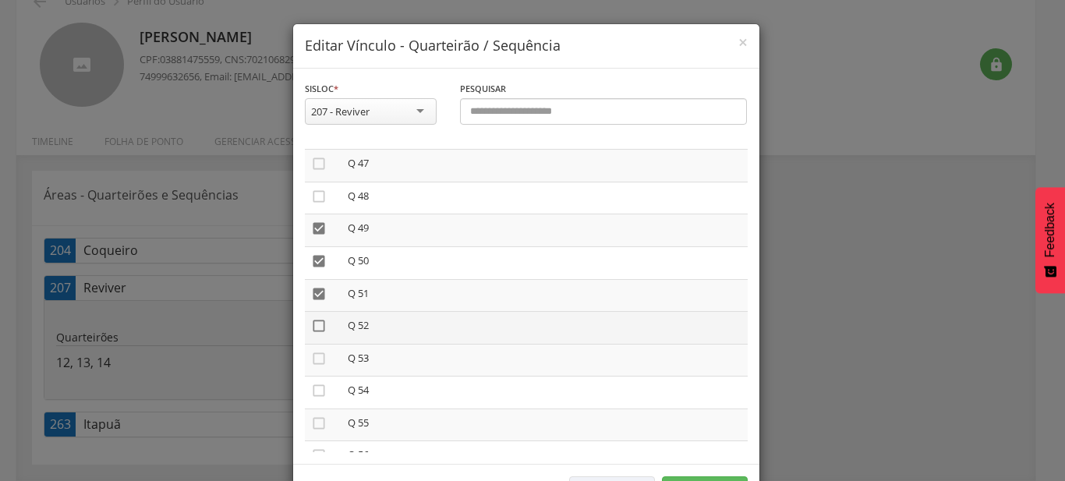
click at [311, 318] on icon "" at bounding box center [319, 326] width 16 height 16
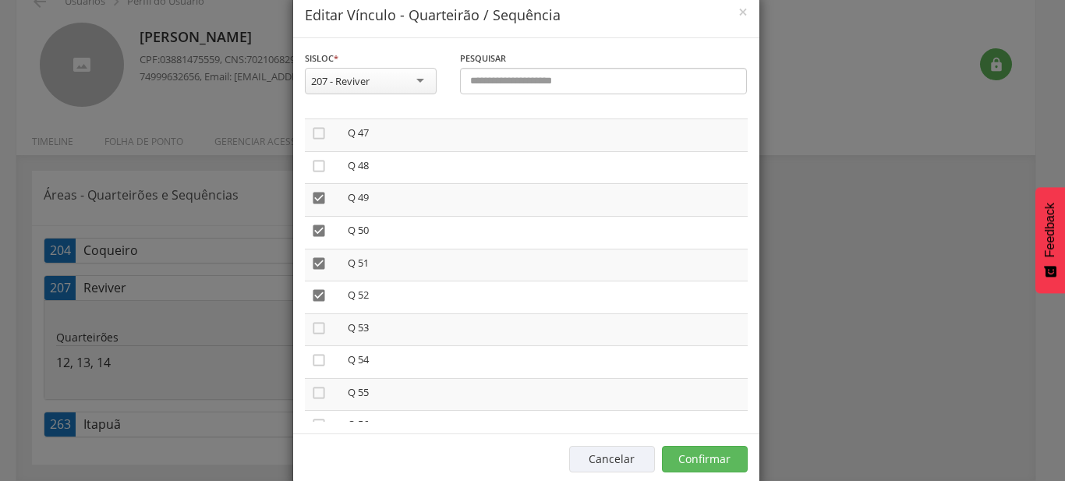
scroll to position [58, 0]
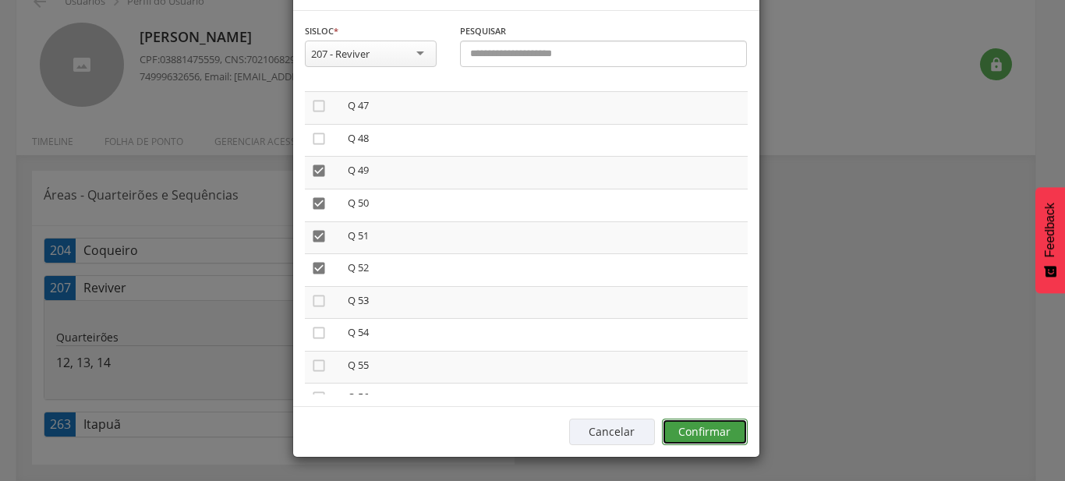
click at [690, 428] on button "Confirmar" at bounding box center [705, 432] width 86 height 27
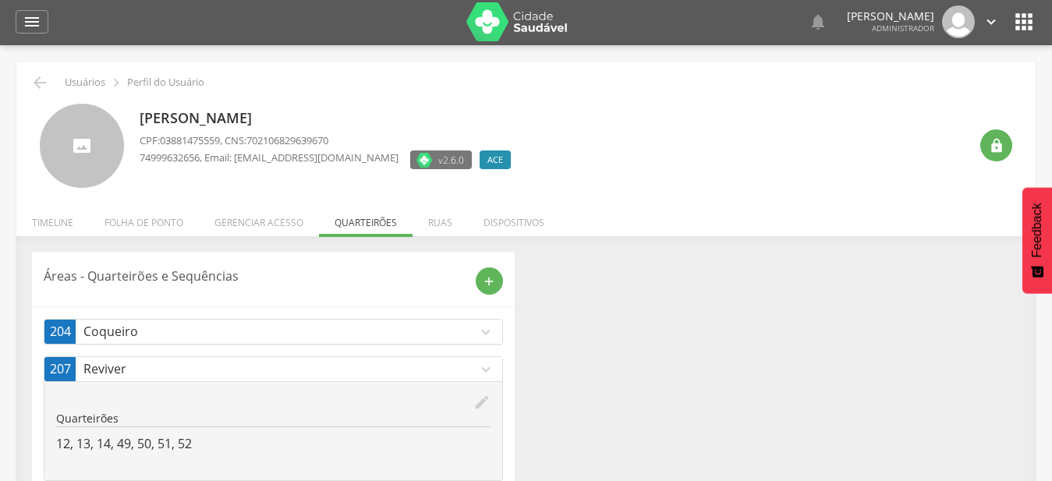
scroll to position [0, 0]
